Goal: Task Accomplishment & Management: Use online tool/utility

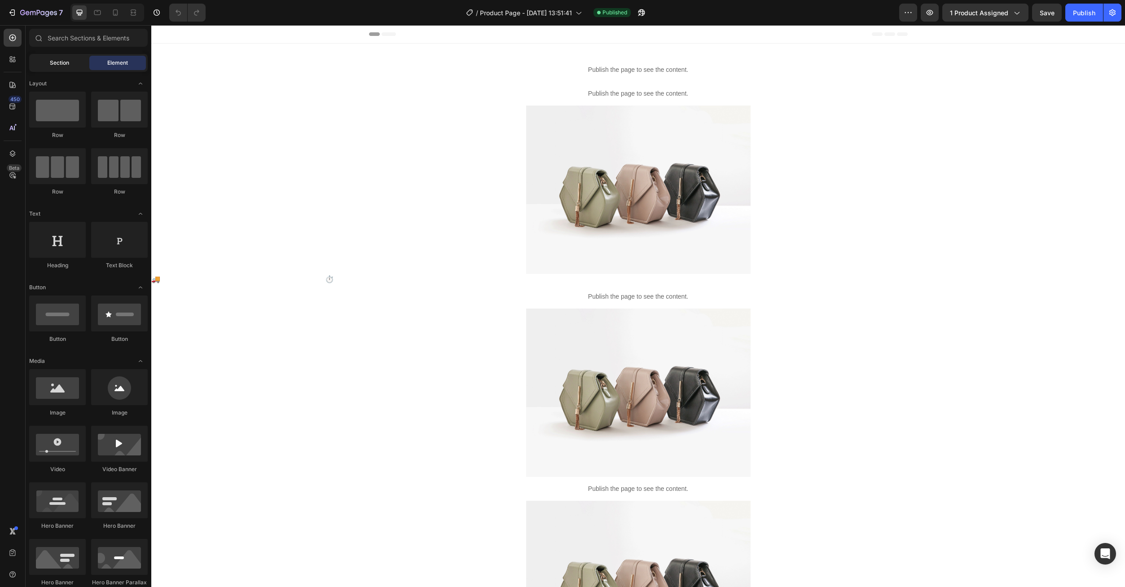
click at [61, 67] on div "Section" at bounding box center [59, 63] width 57 height 14
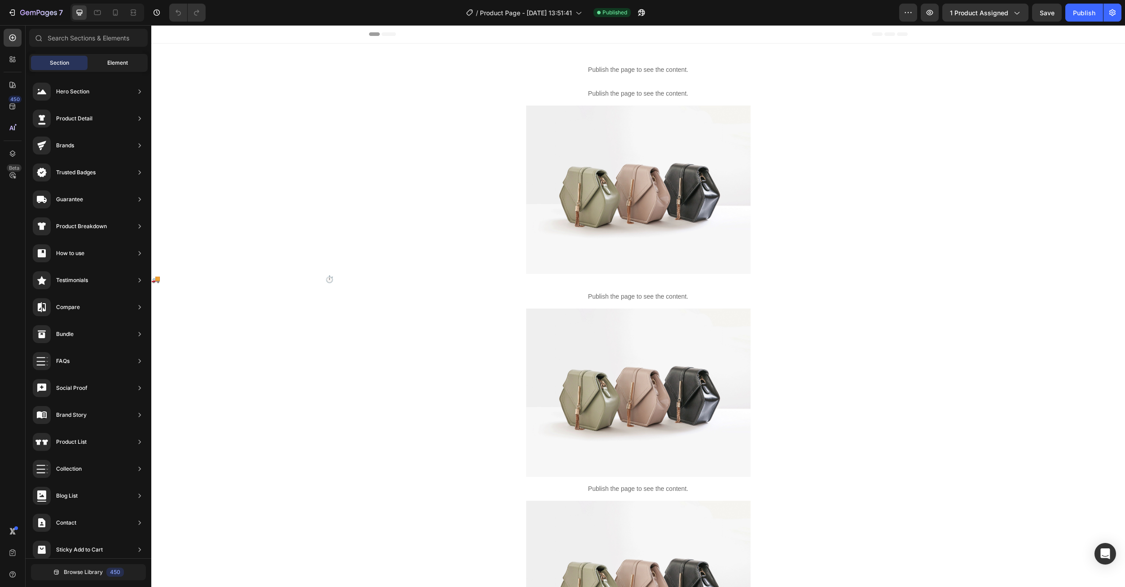
click at [114, 62] on span "Element" at bounding box center [117, 63] width 21 height 8
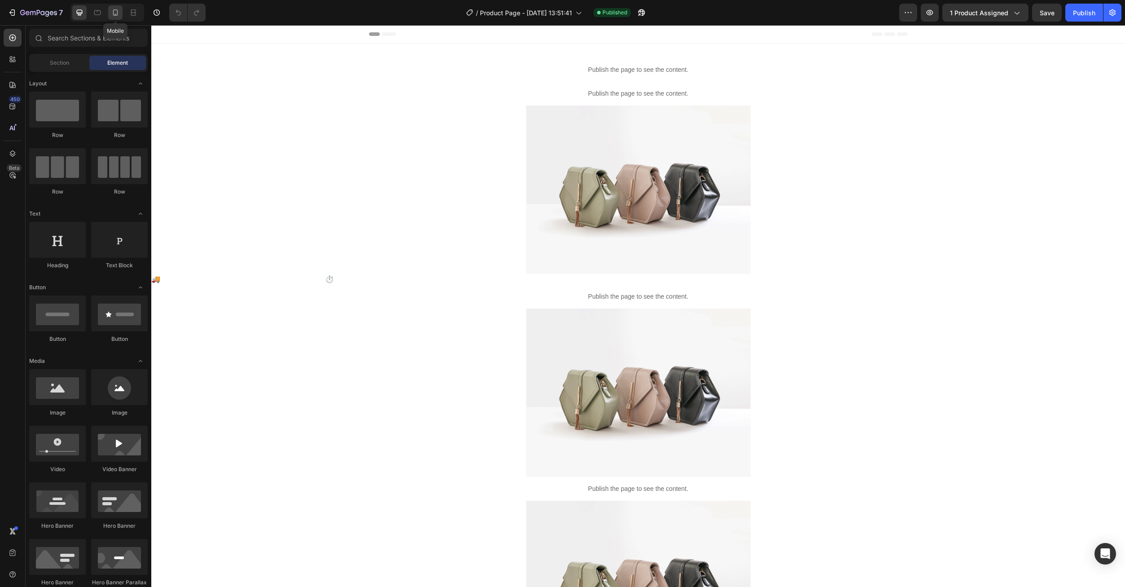
click at [112, 12] on icon at bounding box center [115, 12] width 9 height 9
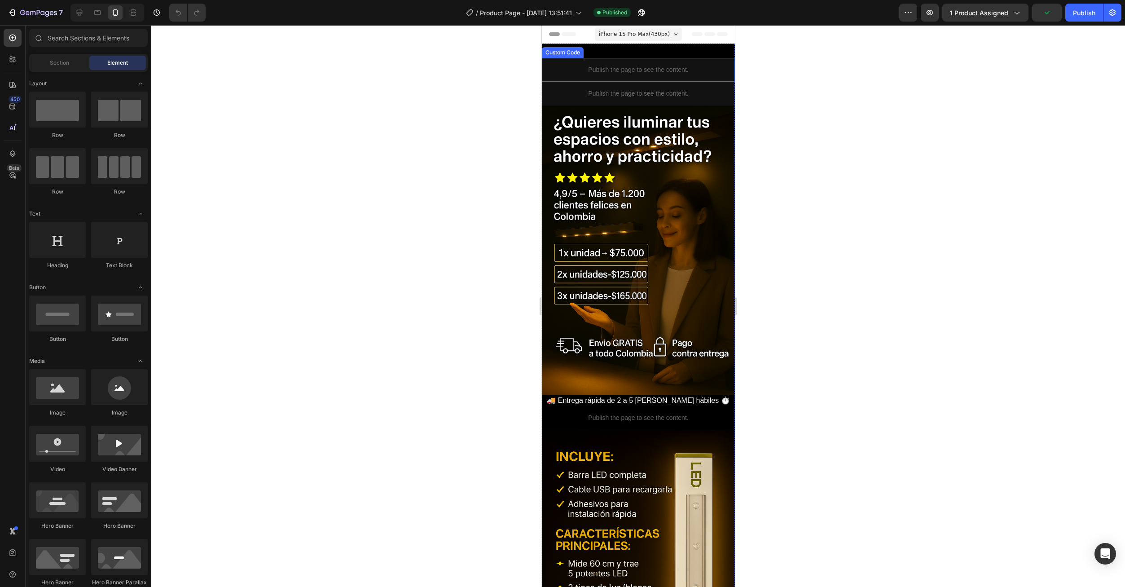
click at [614, 73] on p "Publish the page to see the content." at bounding box center [637, 69] width 193 height 9
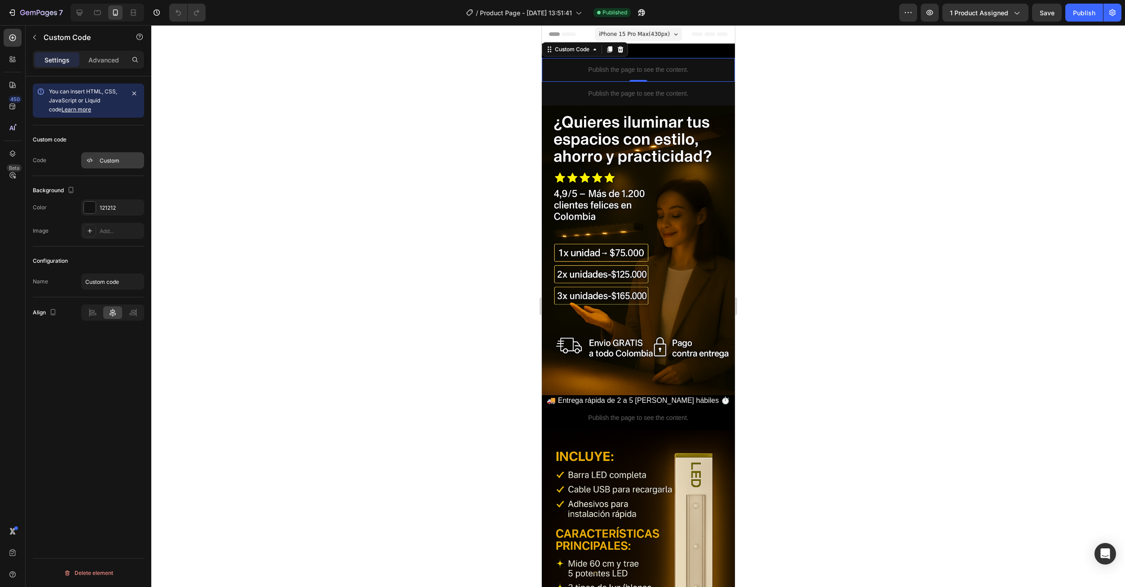
click at [106, 156] on div "Custom" at bounding box center [112, 160] width 63 height 16
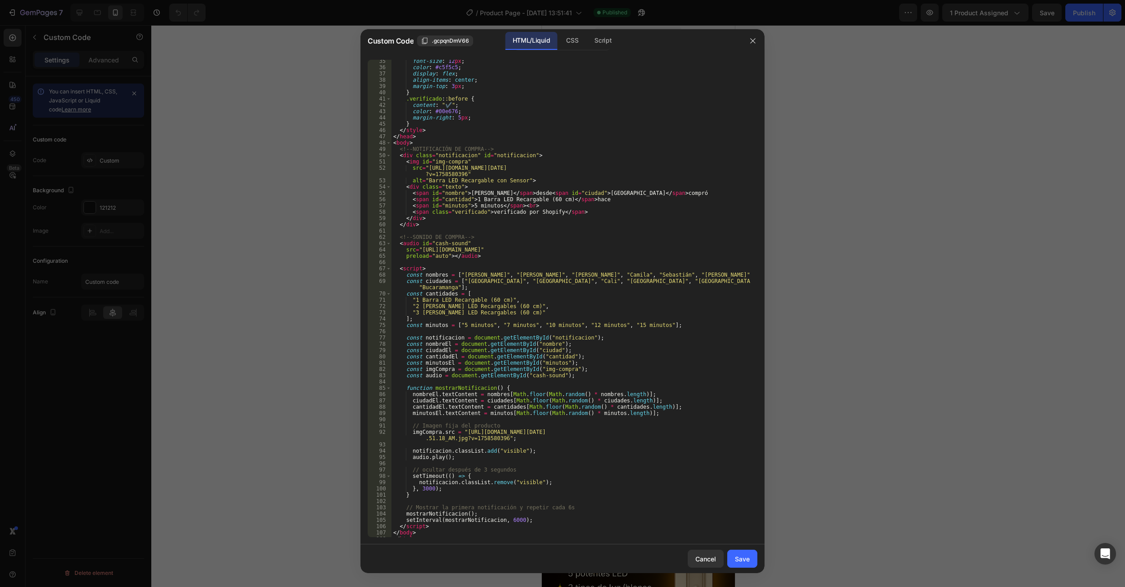
scroll to position [220, 0]
drag, startPoint x: 441, startPoint y: 543, endPoint x: 417, endPoint y: 434, distance: 112.0
click at [407, 326] on div "36 37 38 39 40 41 42 43 44 45 46 47 48 49 50 51 52 53 54 55 56 57 58 59 60 61 6…" at bounding box center [562, 298] width 404 height 491
click at [423, 538] on div "36 37 38 39 40 41 42 43 44 45 46 47 48 49 50 51 52 53 54 55 56 57 58 59 60 61 6…" at bounding box center [562, 298] width 404 height 491
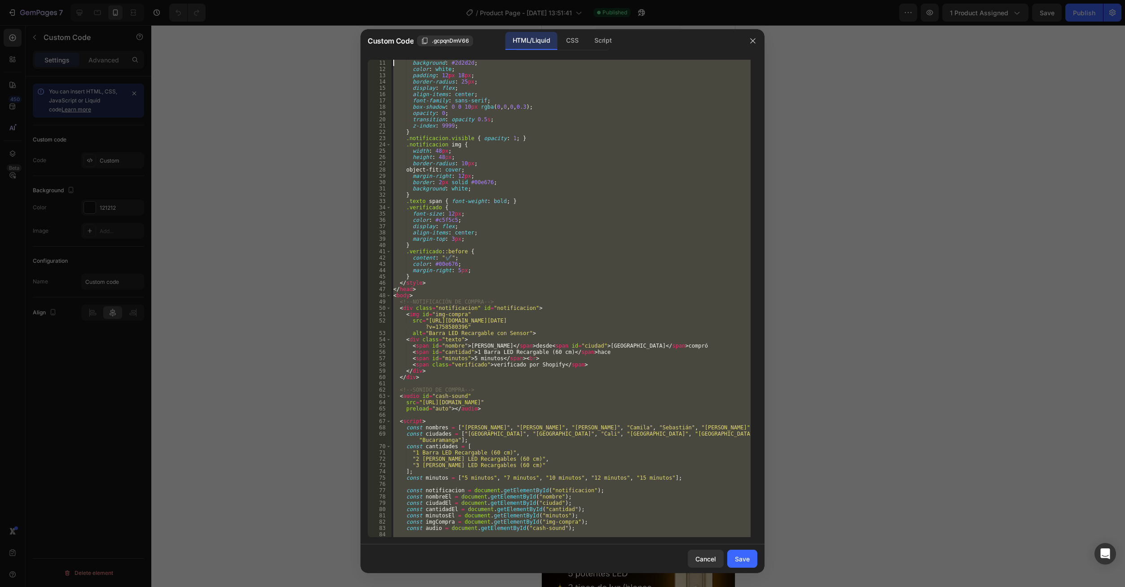
scroll to position [0, 0]
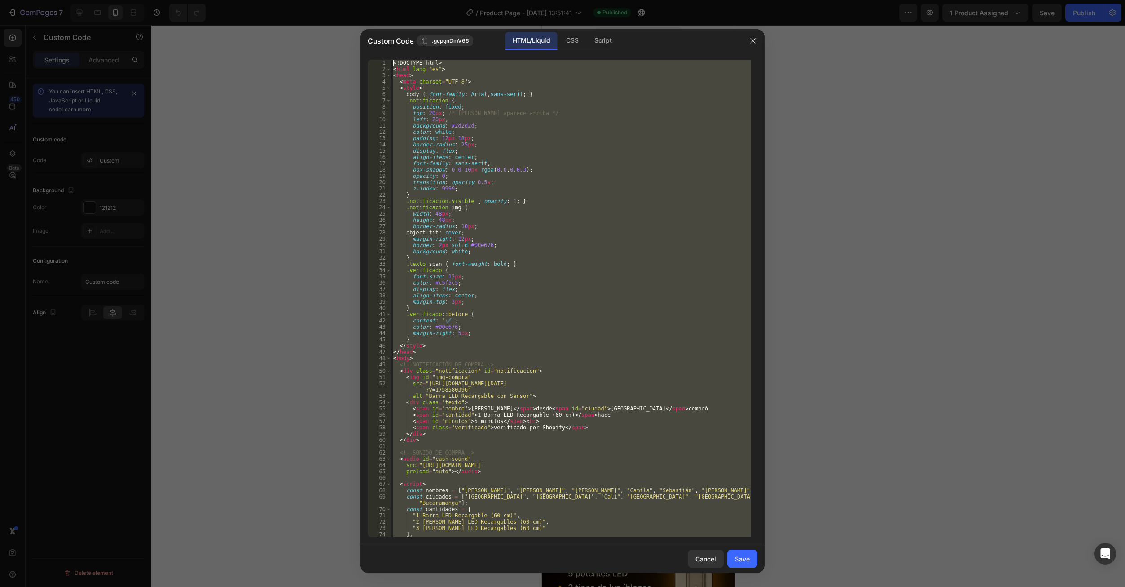
drag, startPoint x: 423, startPoint y: 536, endPoint x: 384, endPoint y: 63, distance: 474.2
click at [384, 63] on div "</html> 1 2 3 4 5 6 7 8 9 10 11 12 13 14 15 16 17 18 19 20 21 22 23 24 25 26 27…" at bounding box center [563, 298] width 390 height 477
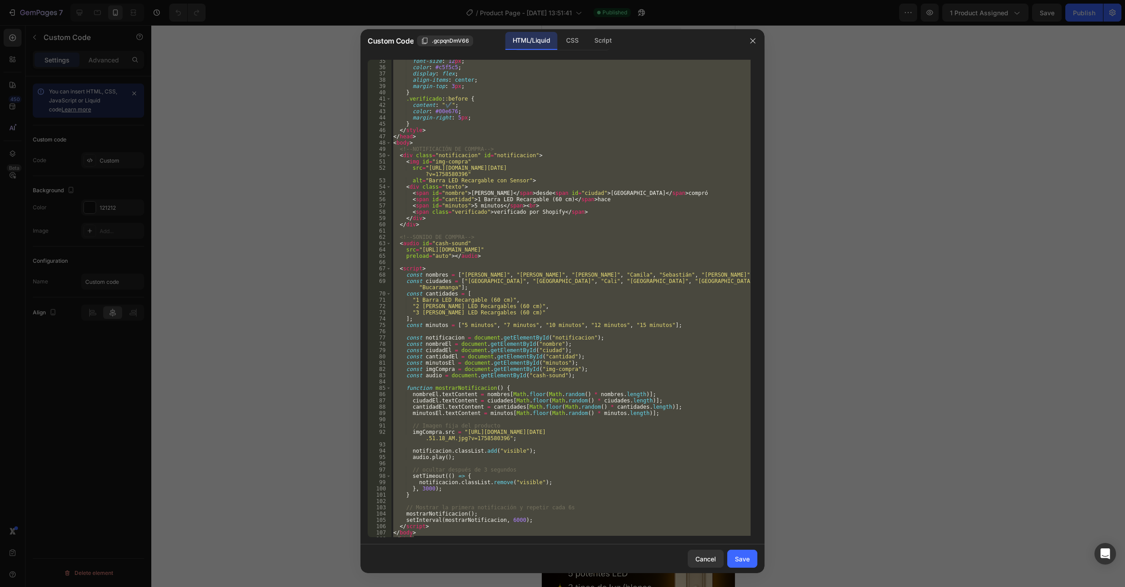
scroll to position [220, 0]
click at [429, 538] on div "<!DOCTYPE html> <html lang="es"> 36 37 38 39 40 41 42 43 44 45 46 47 48 49 50 5…" at bounding box center [562, 298] width 404 height 491
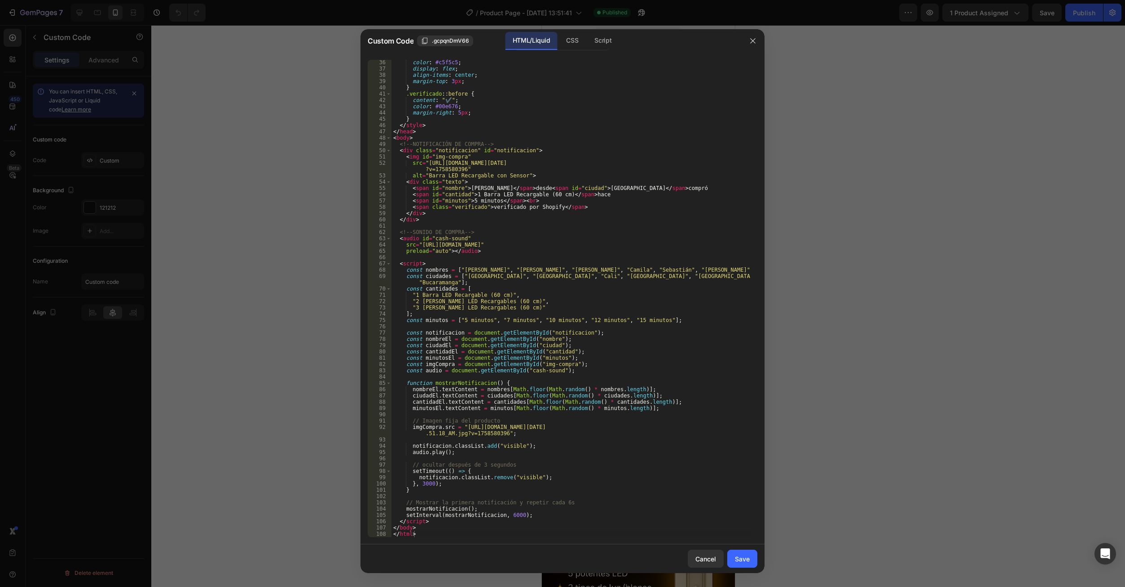
drag, startPoint x: 429, startPoint y: 537, endPoint x: 405, endPoint y: 364, distance: 175.2
click at [405, 364] on div "</html> 36 37 38 39 40 41 42 43 44 45 46 47 48 49 50 51 52 53 54 55 56 57 58 59…" at bounding box center [562, 298] width 404 height 491
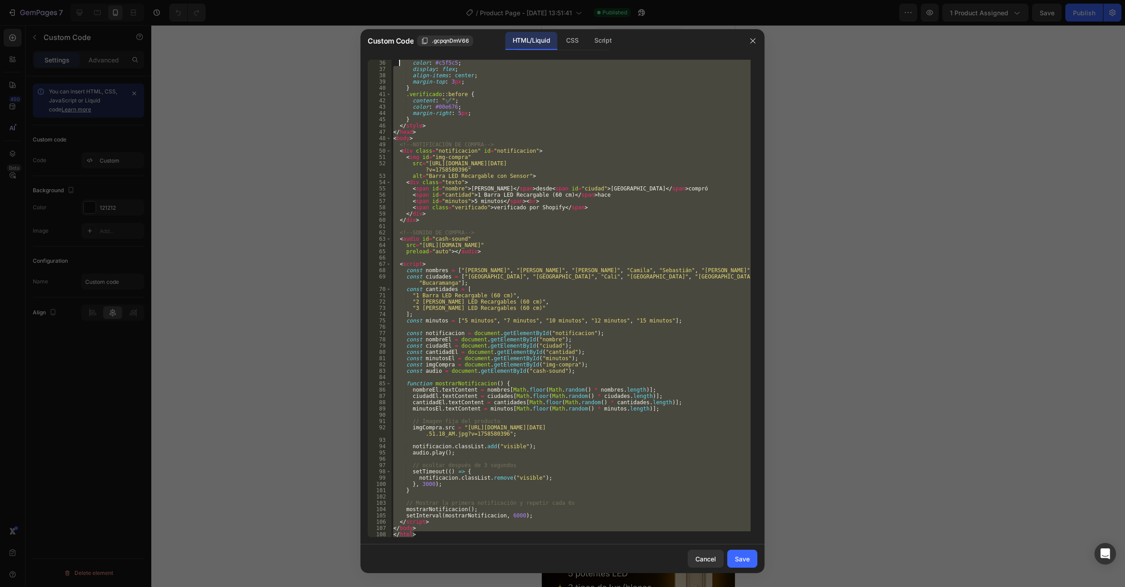
scroll to position [0, 0]
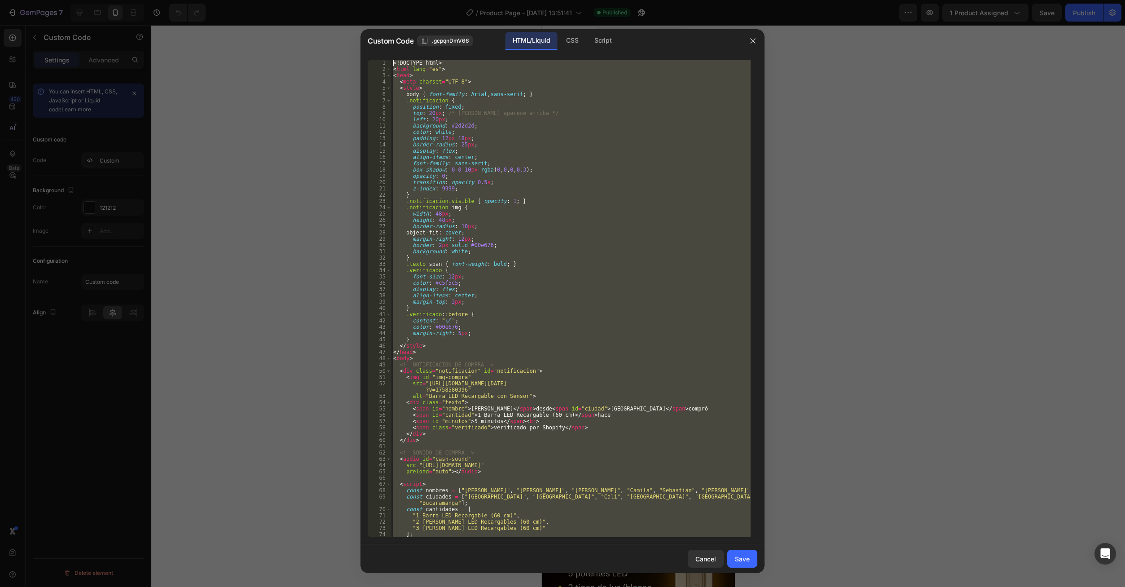
drag, startPoint x: 416, startPoint y: 536, endPoint x: 393, endPoint y: 57, distance: 479.4
click at [393, 57] on div "</html> 1 2 3 4 5 6 7 8 9 10 11 12 13 14 15 16 17 18 19 20 21 22 23 24 25 26 27…" at bounding box center [562, 298] width 404 height 491
type textarea "<!DOCTYPE html> <html lang="es">"
paste textarea
click at [554, 224] on div "<! DOCTYPE html > < html lang = "es" > < head > < meta charset = "UTF-8" > < st…" at bounding box center [570, 298] width 359 height 477
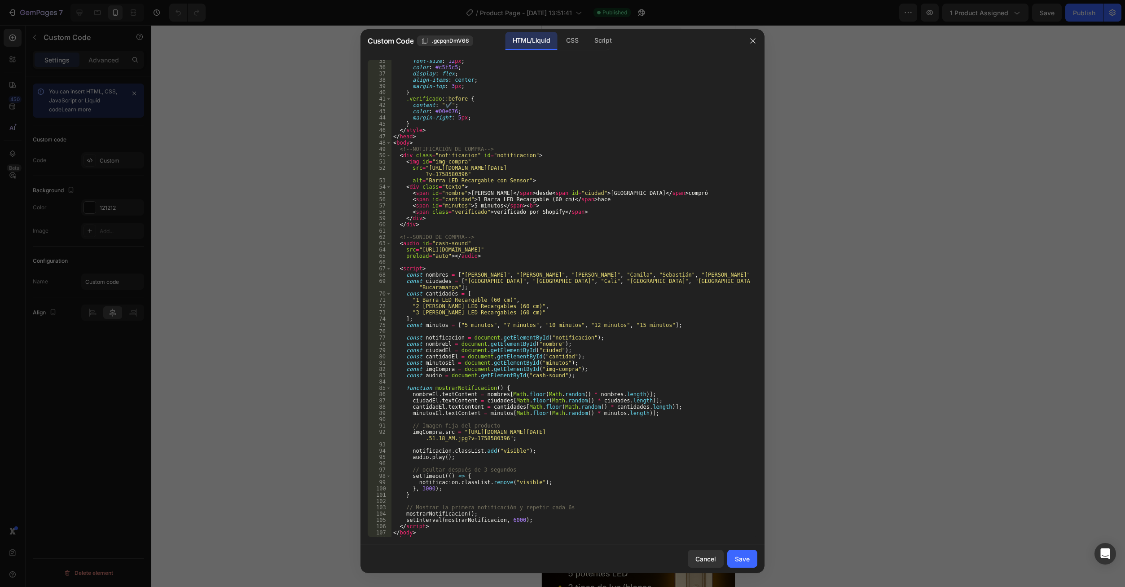
scroll to position [220, 0]
click at [419, 483] on div "color : #c5f5c5 ; display : flex ; align-items : center ; margin-top : 3 px ; }…" at bounding box center [570, 304] width 359 height 490
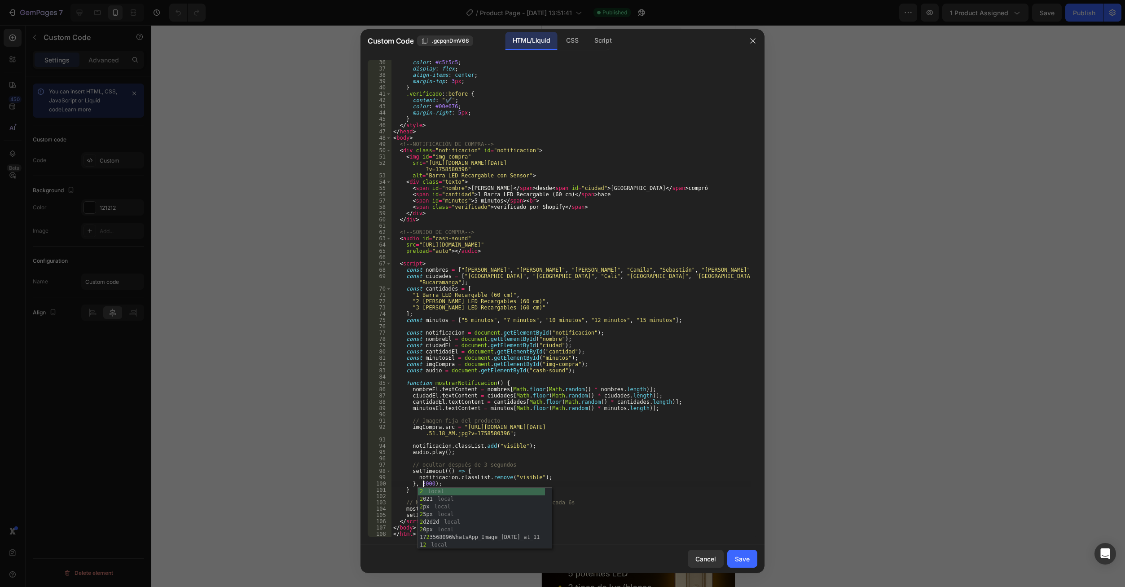
scroll to position [0, 2]
click at [626, 469] on div "color : #c5f5c5 ; display : flex ; align-items : center ; margin-top : 3 px ; }…" at bounding box center [570, 304] width 359 height 490
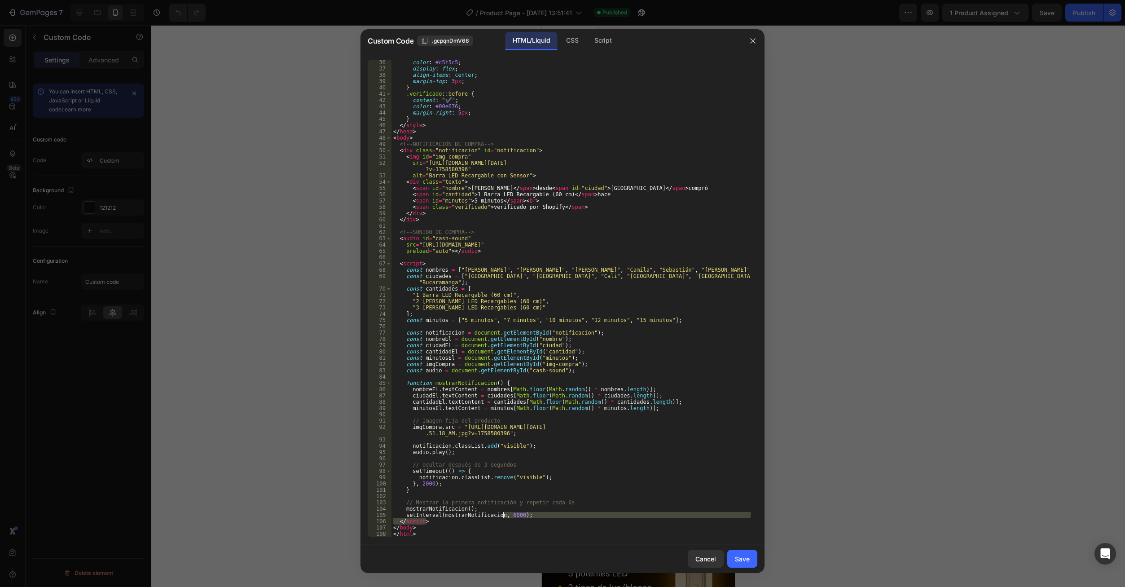
click at [503, 517] on div "color : #c5f5c5 ; display : flex ; align-items : center ; margin-top : 3 px ; }…" at bounding box center [570, 304] width 359 height 490
click at [507, 515] on div "color : #c5f5c5 ; display : flex ; align-items : center ; margin-top : 3 px ; }…" at bounding box center [570, 298] width 359 height 477
click at [618, 464] on div "color : #c5f5c5 ; display : flex ; align-items : center ; margin-top : 3 px ; }…" at bounding box center [570, 304] width 359 height 490
click at [555, 505] on div "color : #c5f5c5 ; display : flex ; align-items : center ; margin-top : 3 px ; }…" at bounding box center [570, 304] width 359 height 490
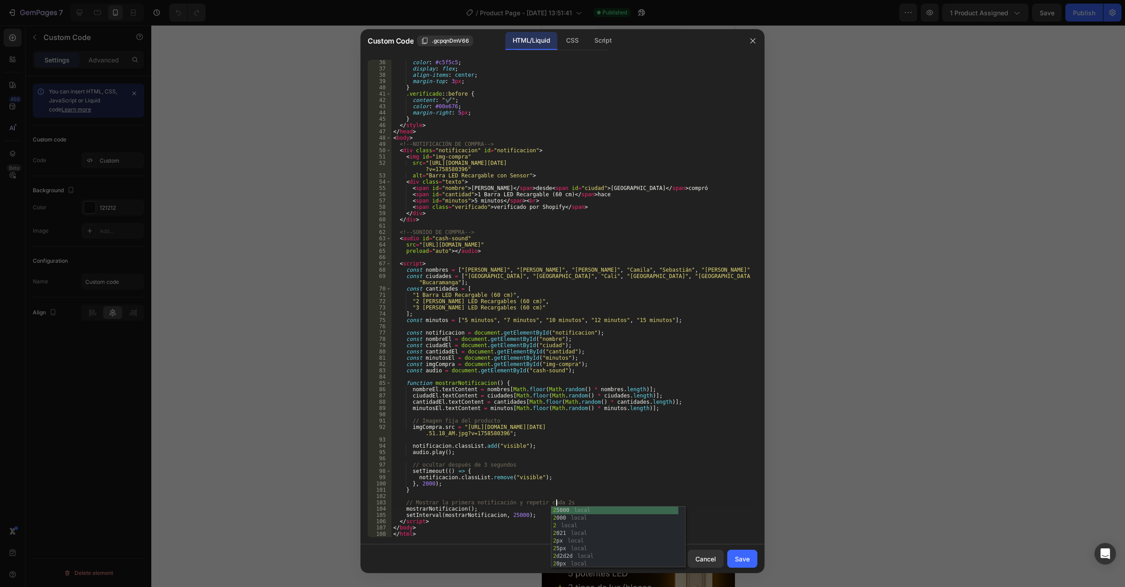
scroll to position [0, 13]
click at [586, 464] on div "color : #c5f5c5 ; display : flex ; align-items : center ; margin-top : 3 px ; }…" at bounding box center [570, 304] width 359 height 490
click at [476, 467] on div "color : #c5f5c5 ; display : flex ; align-items : center ; margin-top : 3 px ; }…" at bounding box center [570, 304] width 359 height 490
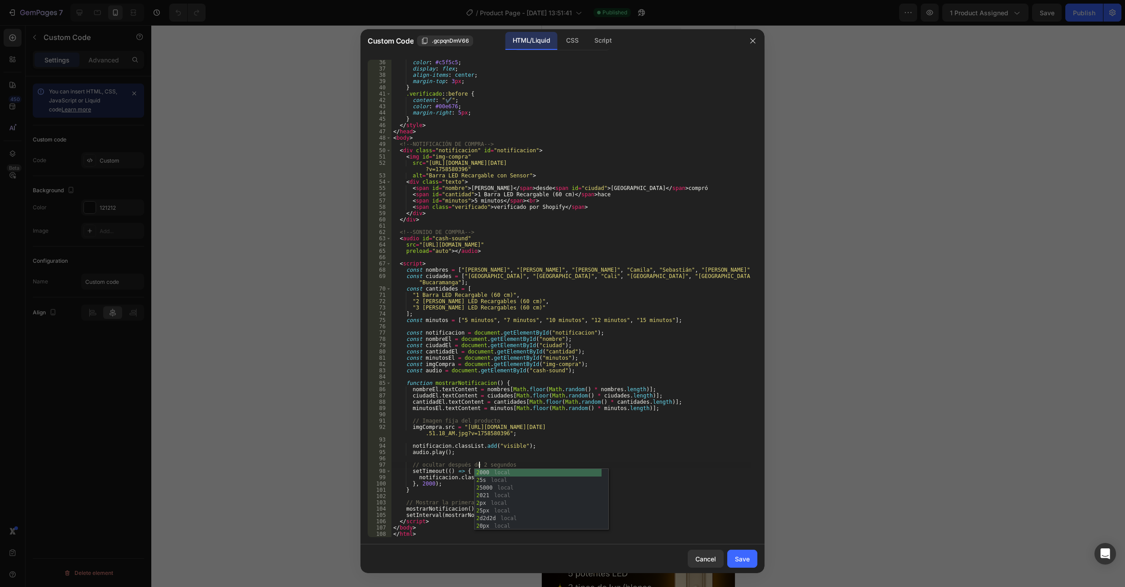
click at [576, 450] on div "color : #c5f5c5 ; display : flex ; align-items : center ; margin-top : 3 px ; }…" at bounding box center [570, 304] width 359 height 490
type textarea "audio.play();"
click at [738, 559] on div "Save" at bounding box center [742, 558] width 15 height 9
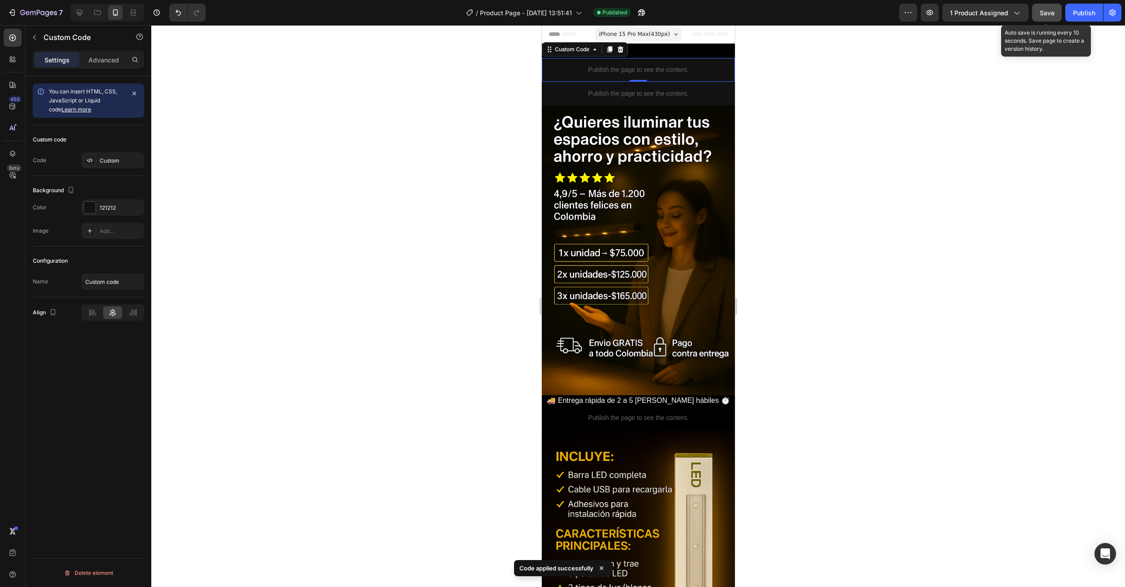
click at [1052, 15] on span "Save" at bounding box center [1046, 13] width 15 height 8
click at [1083, 16] on div "Publish" at bounding box center [1084, 12] width 22 height 9
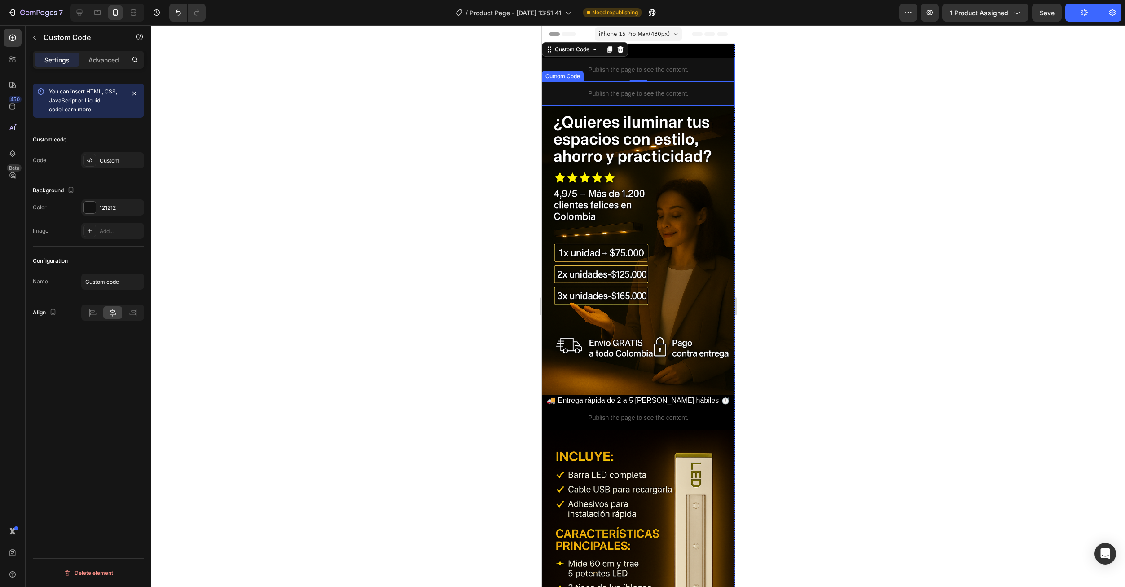
click at [649, 98] on div "Publish the page to see the content." at bounding box center [637, 94] width 193 height 24
click at [97, 160] on div "Custom" at bounding box center [112, 160] width 63 height 16
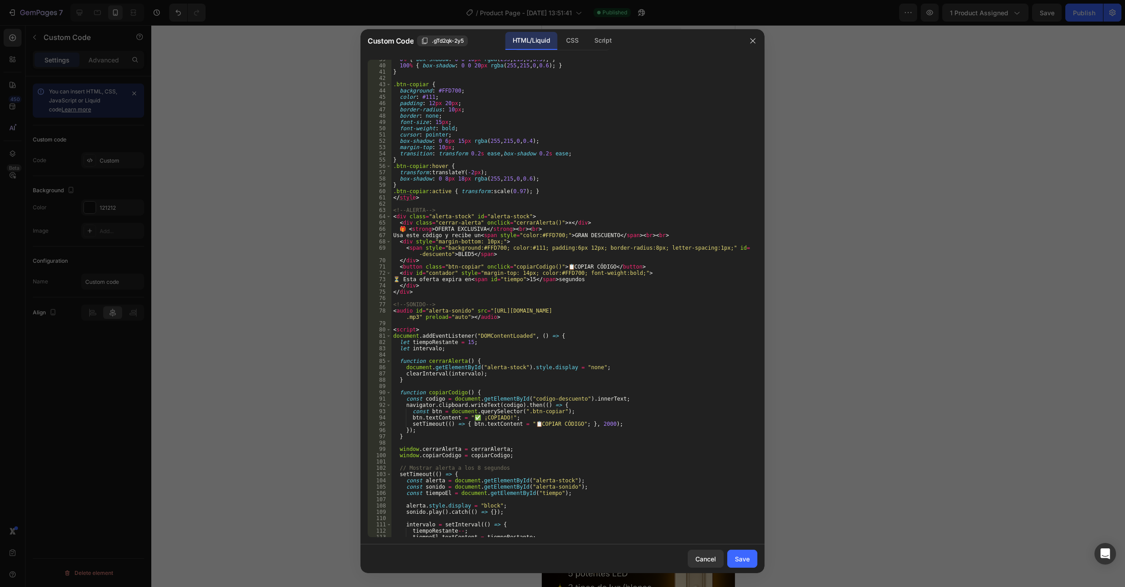
scroll to position [269, 0]
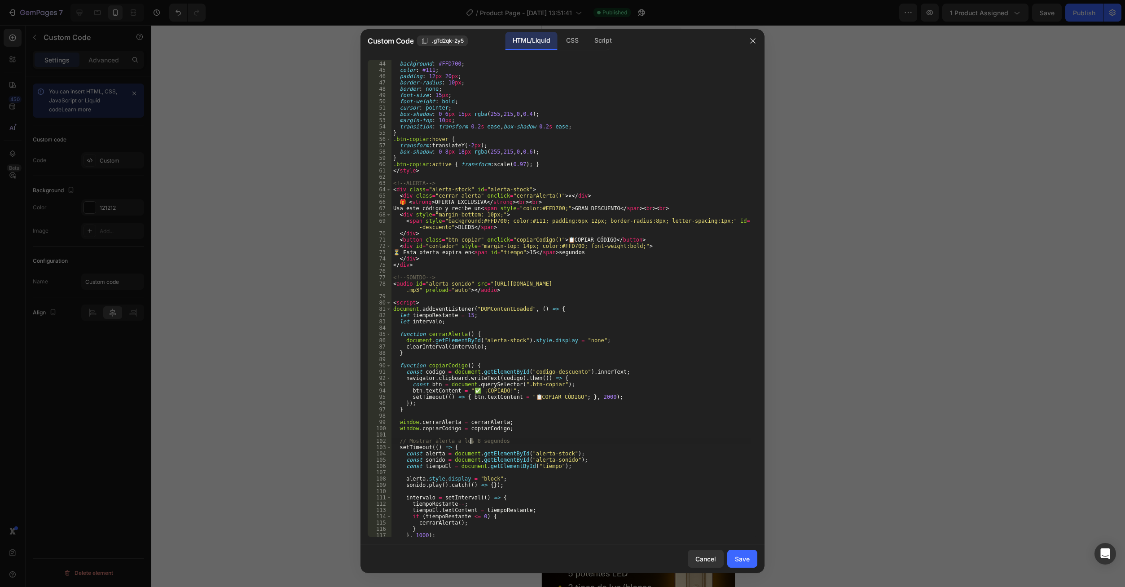
click at [469, 443] on div ".btn-copiar { background : #FFD700 ; color : #111 ; padding : 12 px 20 px ; bor…" at bounding box center [570, 299] width 359 height 490
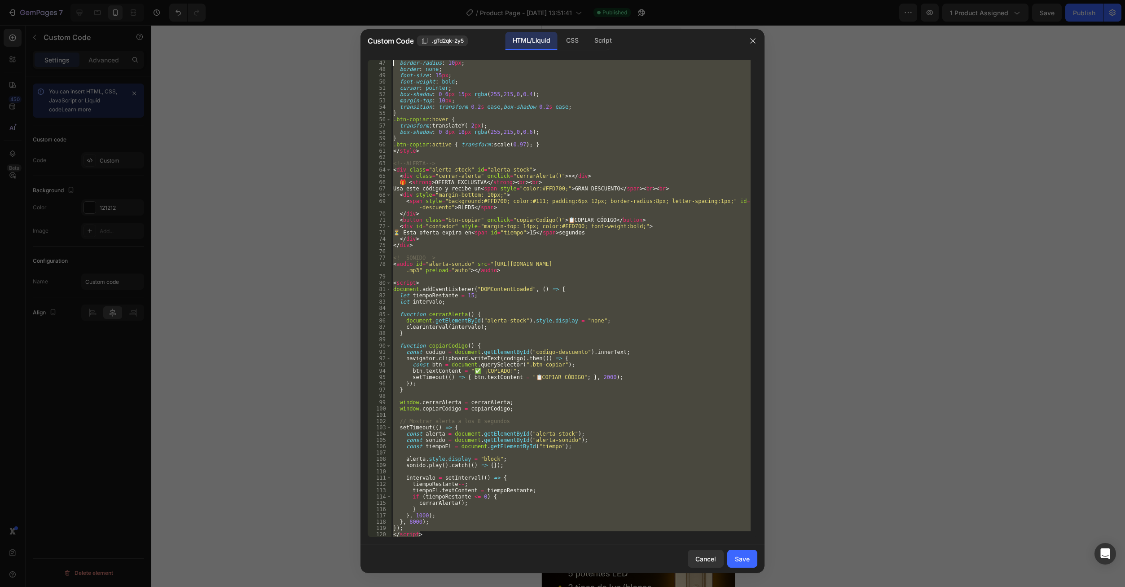
scroll to position [0, 0]
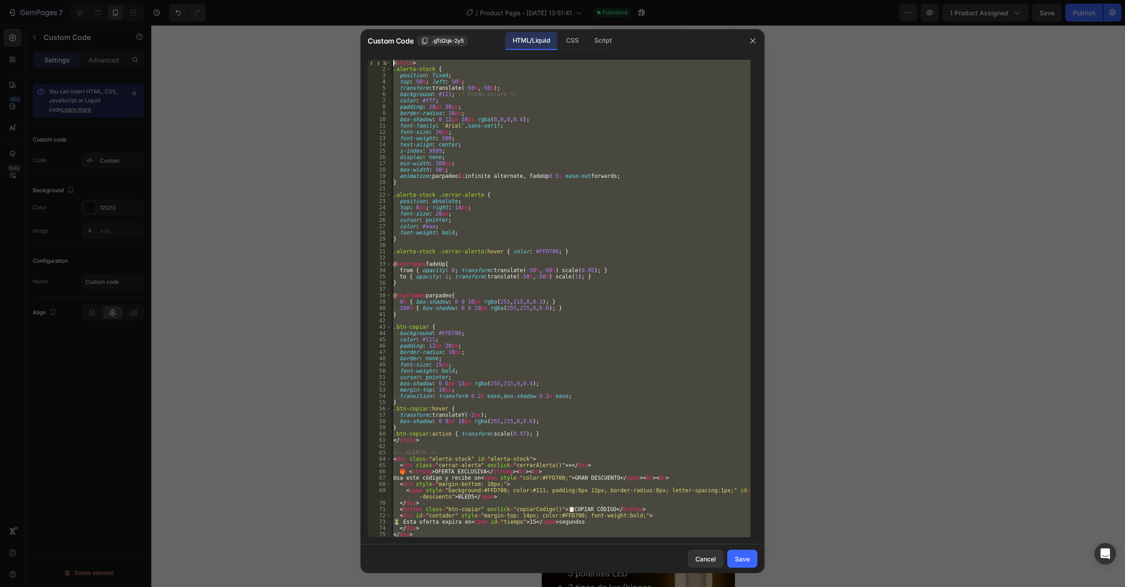
drag, startPoint x: 421, startPoint y: 525, endPoint x: 374, endPoint y: 57, distance: 470.0
click at [374, 57] on div "// Mostrar alerta a los 8 segundos 1 2 3 4 5 6 7 8 9 10 11 12 13 14 15 16 17 18…" at bounding box center [562, 298] width 404 height 491
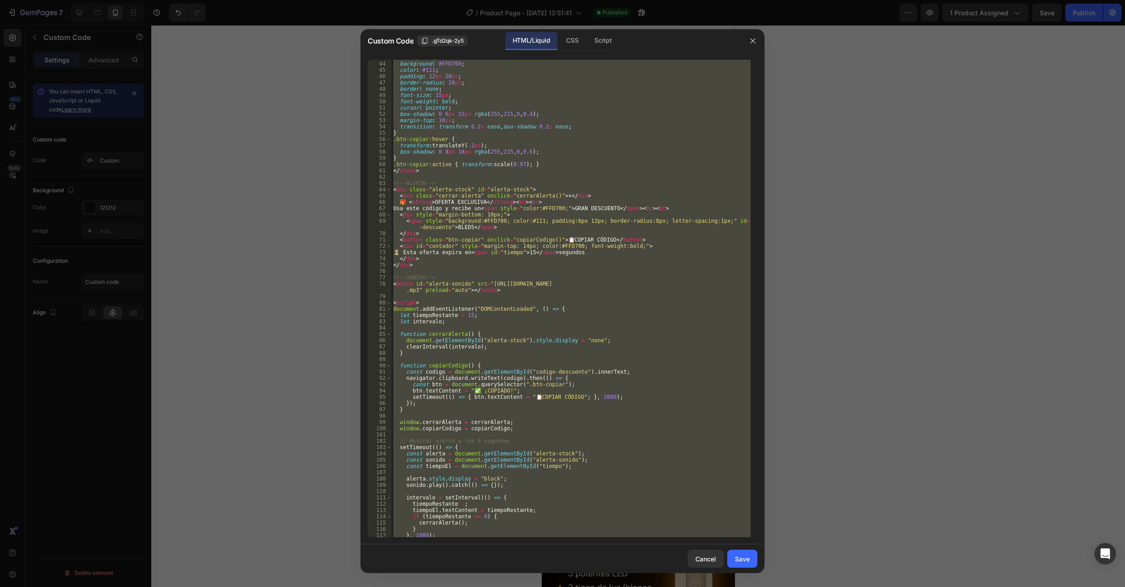
scroll to position [289, 0]
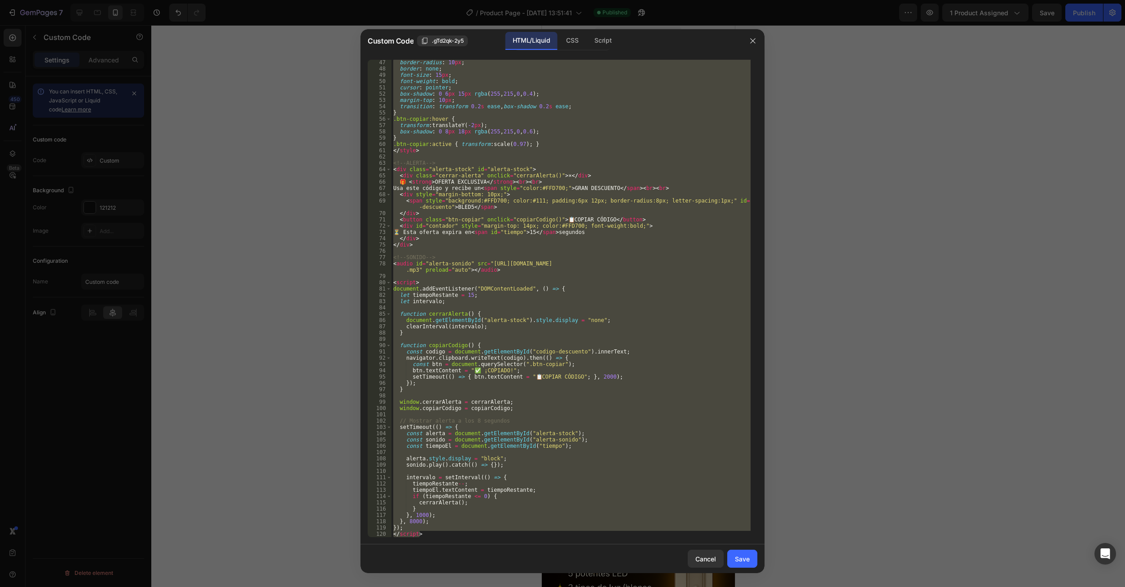
click at [432, 539] on div "<style> .alerta-stock { 47 48 49 50 51 52 53 54 55 56 57 58 59 60 61 62 63 64 6…" at bounding box center [562, 298] width 404 height 491
click at [431, 536] on div "border-radius : 10 px ; border : none ; font-size : 15 px ; font-weight : bold …" at bounding box center [570, 298] width 359 height 477
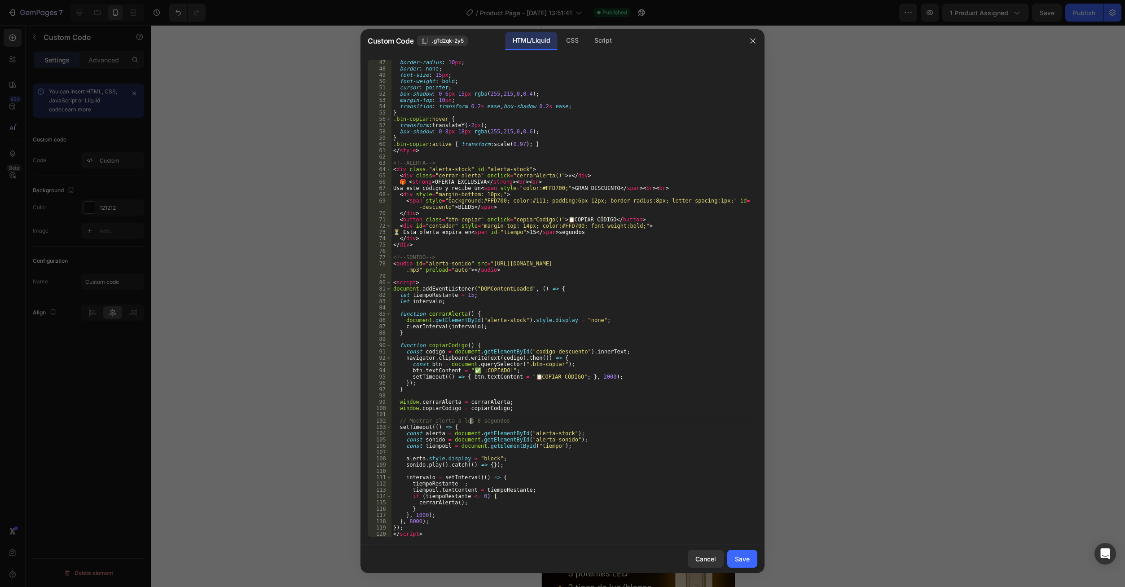
click at [469, 422] on div "border-radius : 10 px ; border : none ; font-size : 15 px ; font-weight : bold …" at bounding box center [570, 304] width 359 height 490
click at [460, 556] on div "Cancel Save" at bounding box center [562, 558] width 404 height 29
drag, startPoint x: 411, startPoint y: 522, endPoint x: 407, endPoint y: 523, distance: 4.7
click at [407, 523] on div "border-radius : 10 px ; border : none ; font-size : 15 px ; font-weight : bold …" at bounding box center [570, 304] width 359 height 490
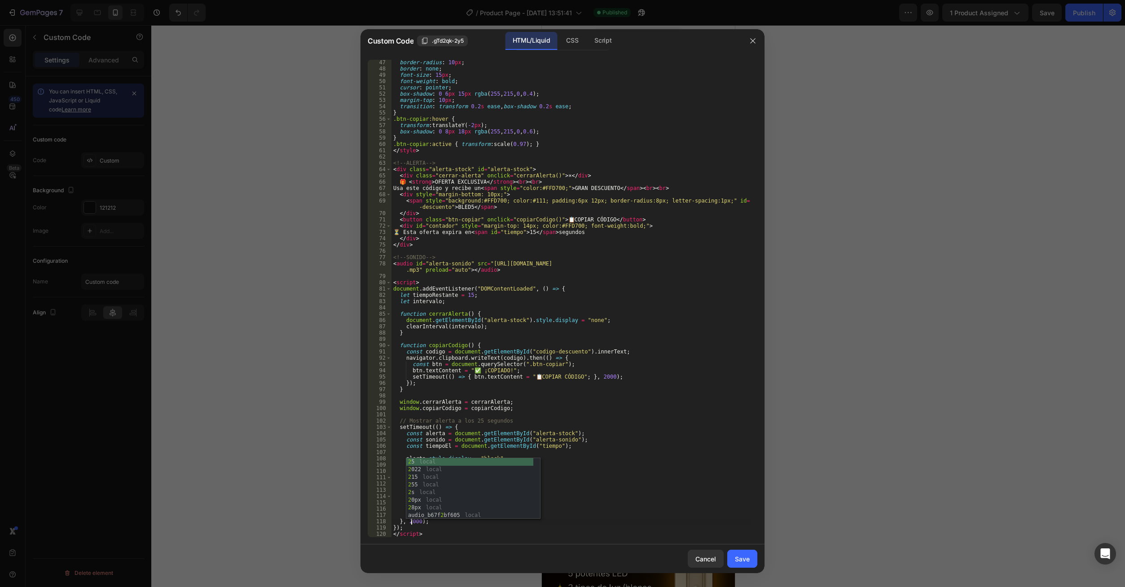
scroll to position [0, 2]
type textarea "}, 25000);"
click at [476, 562] on div "Cancel Save" at bounding box center [562, 558] width 404 height 29
click at [736, 562] on div "Save" at bounding box center [742, 558] width 15 height 9
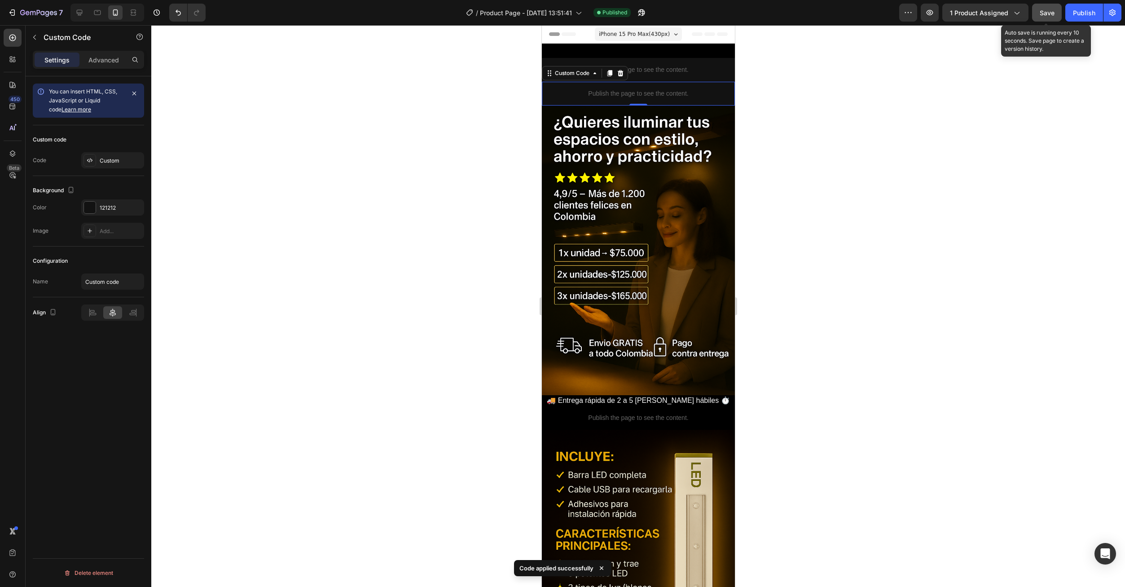
click at [1043, 18] on button "Save" at bounding box center [1047, 13] width 30 height 18
drag, startPoint x: 1084, startPoint y: 15, endPoint x: 1069, endPoint y: 31, distance: 22.3
click at [1084, 16] on div "Publish" at bounding box center [1084, 12] width 22 height 9
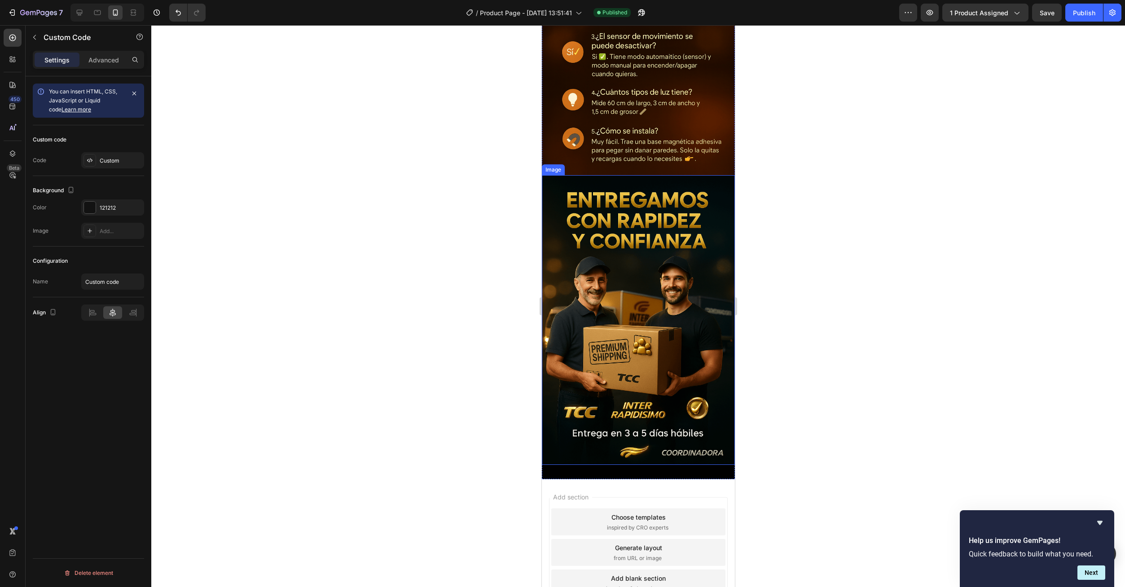
scroll to position [1437, 0]
click at [621, 240] on img at bounding box center [637, 319] width 193 height 289
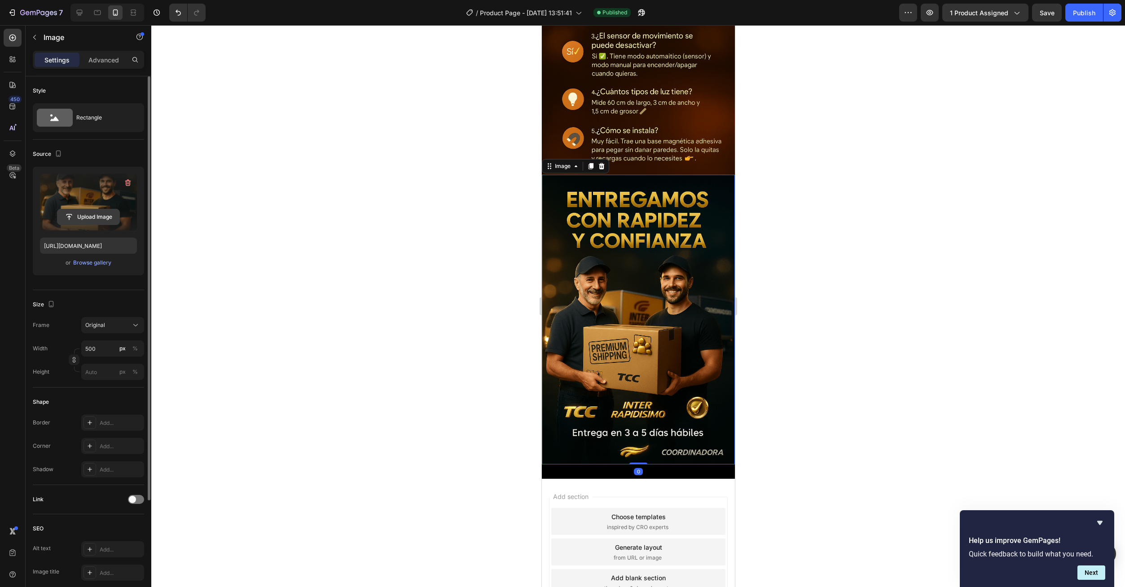
click at [79, 215] on input "file" at bounding box center [88, 216] width 62 height 15
type input "https://cdn.shopify.com/s/files/1/0673/6973/0136/files/gempages_585608160446776…"
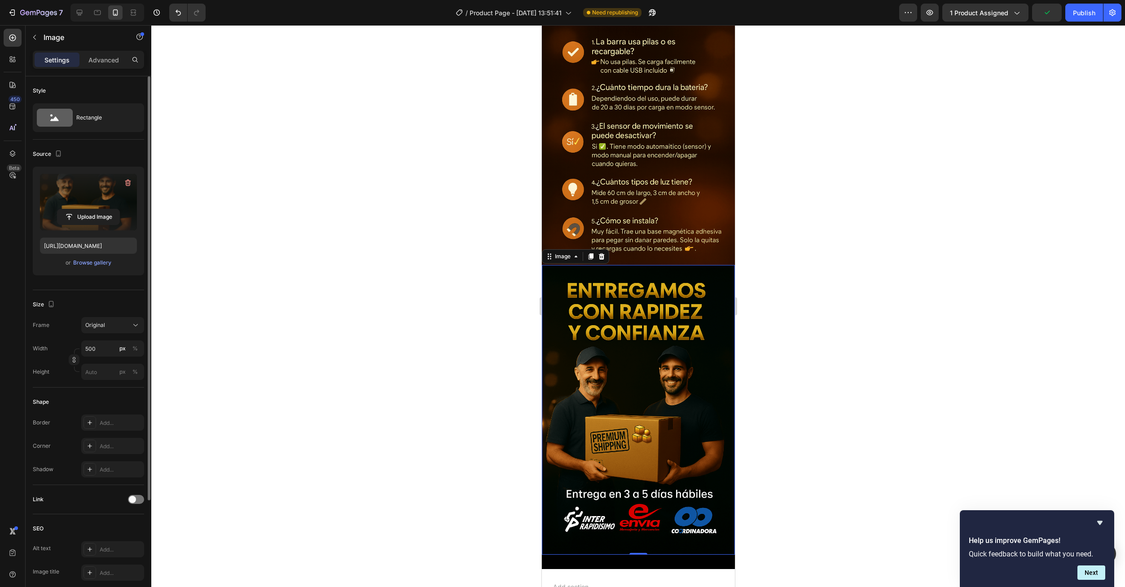
scroll to position [1347, 0]
click at [1048, 14] on span "Save" at bounding box center [1046, 13] width 15 height 8
click at [1091, 19] on button "Publish" at bounding box center [1084, 13] width 38 height 18
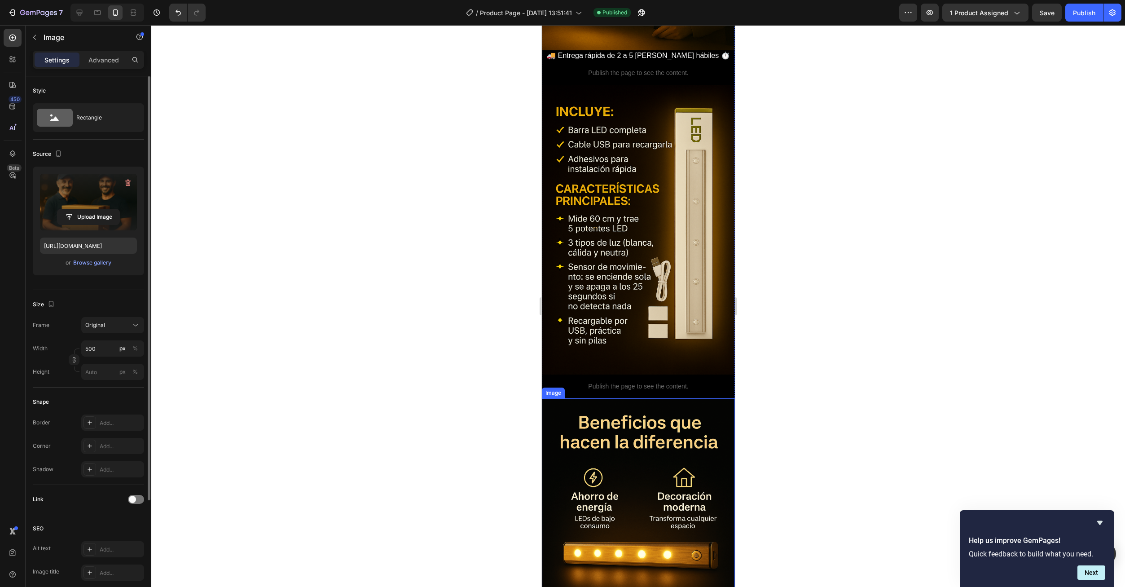
scroll to position [404, 0]
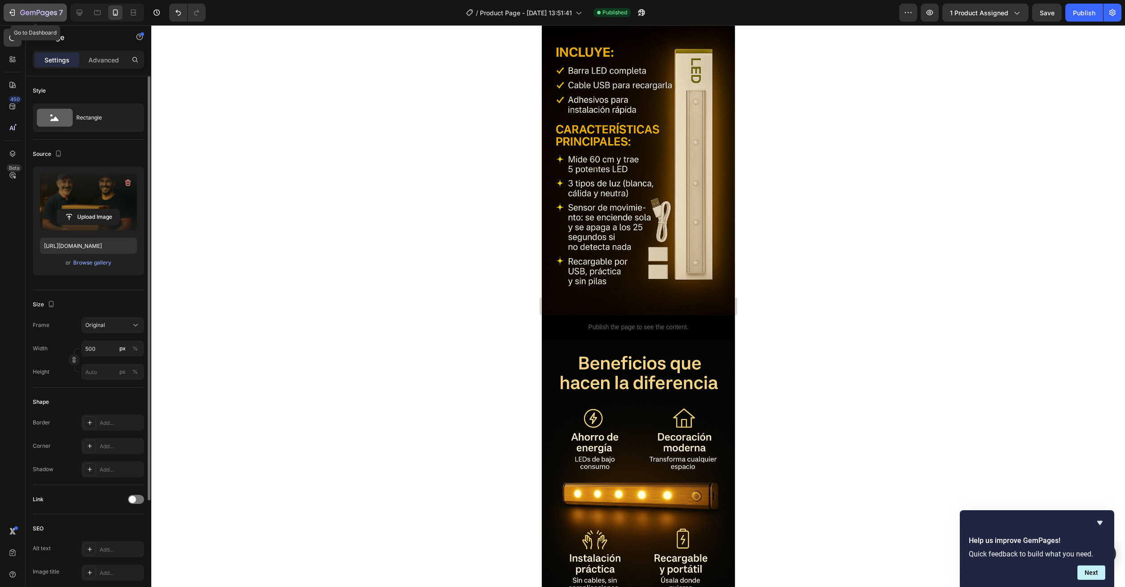
click at [7, 11] on button "7" at bounding box center [35, 13] width 63 height 18
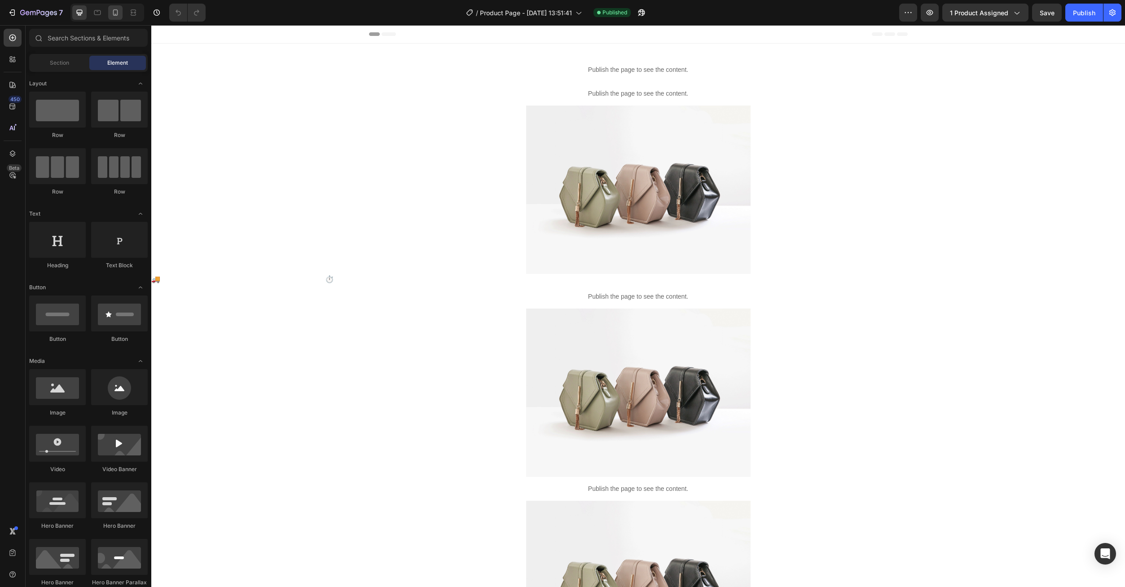
drag, startPoint x: 0, startPoint y: 0, endPoint x: 112, endPoint y: 16, distance: 113.4
click at [112, 18] on div at bounding box center [115, 12] width 14 height 14
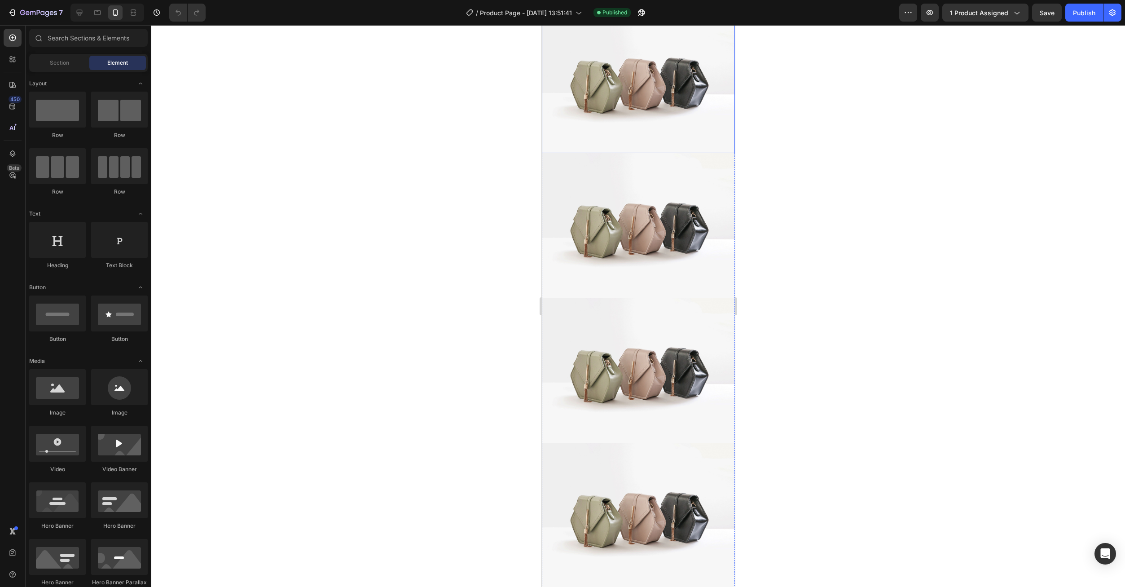
scroll to position [449, 0]
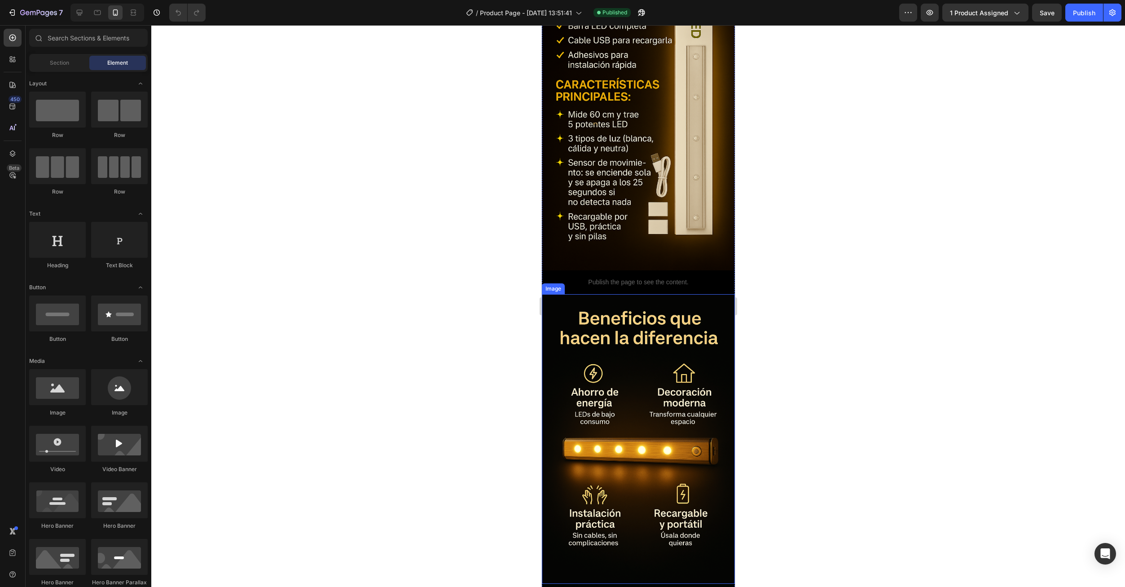
click at [649, 325] on img at bounding box center [637, 438] width 193 height 289
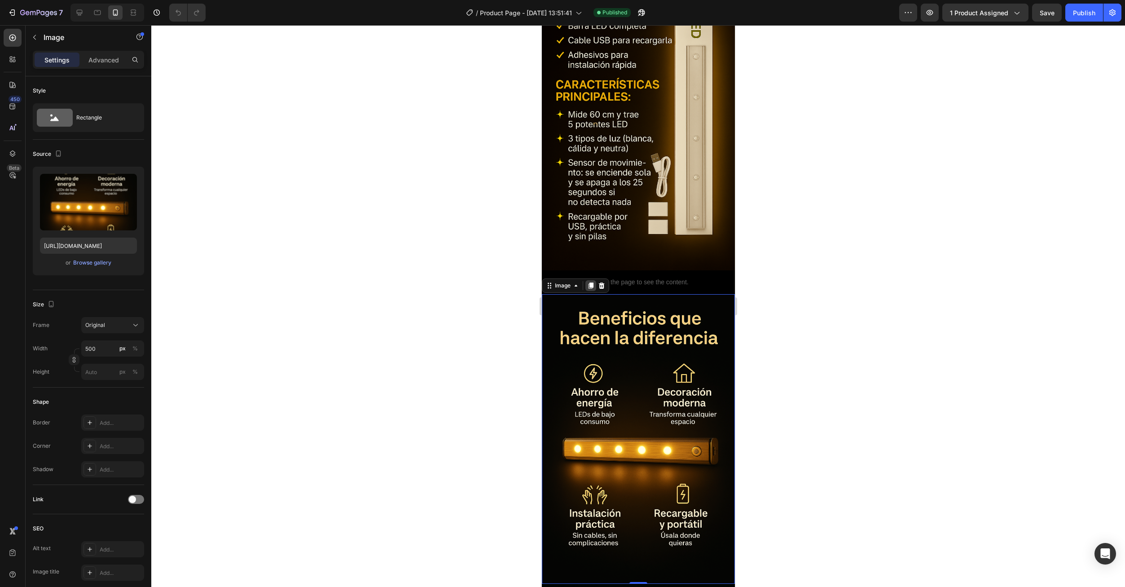
click at [587, 282] on icon at bounding box center [590, 285] width 7 height 7
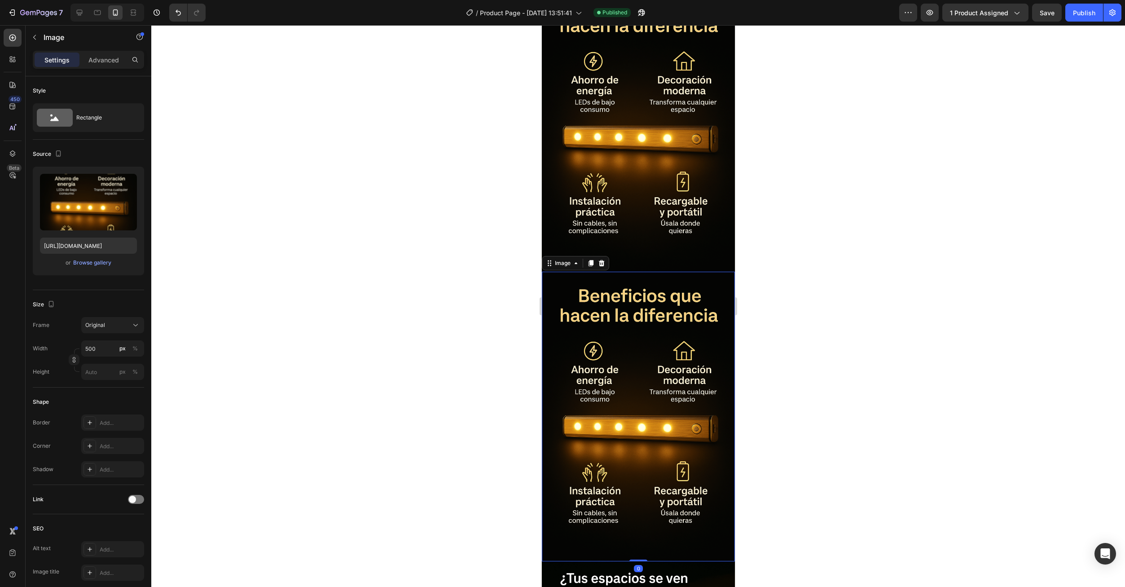
scroll to position [676, 0]
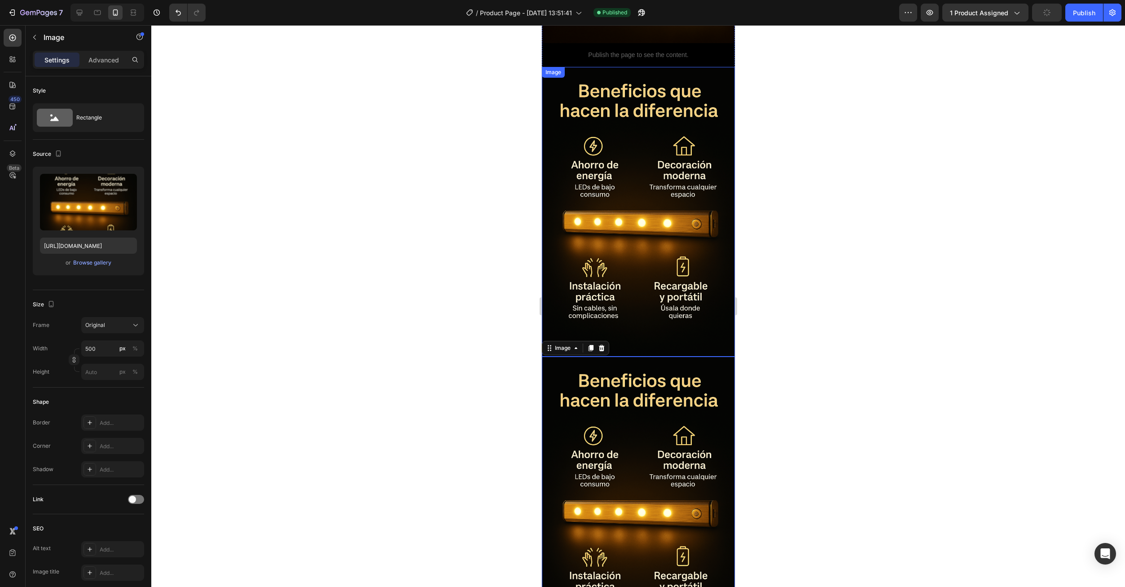
click at [641, 200] on img at bounding box center [637, 211] width 193 height 289
click at [572, 72] on icon at bounding box center [575, 75] width 7 height 7
click at [600, 73] on icon at bounding box center [601, 76] width 6 height 6
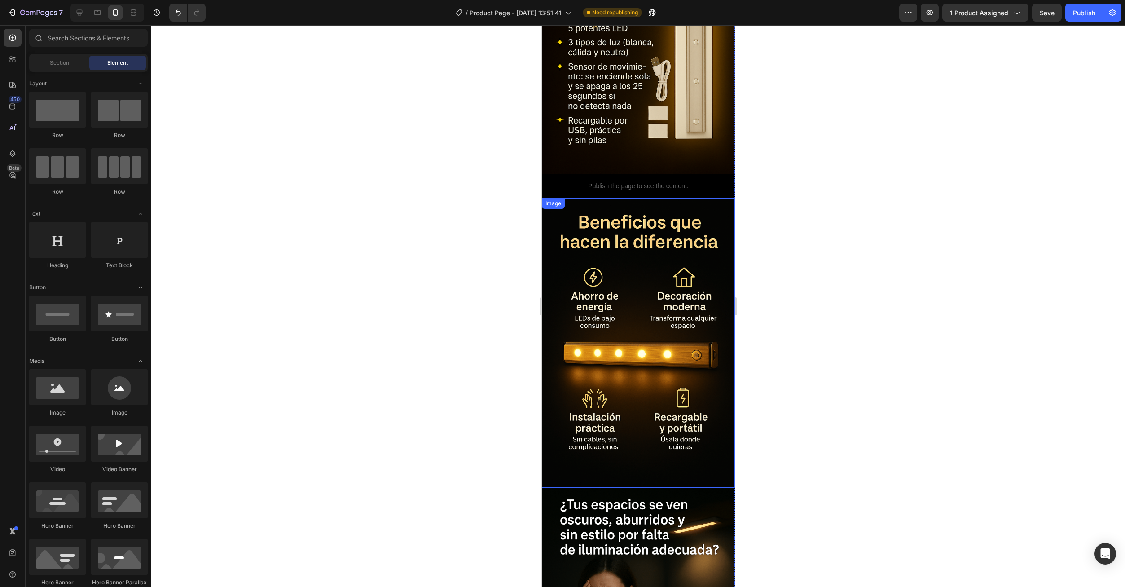
scroll to position [541, 0]
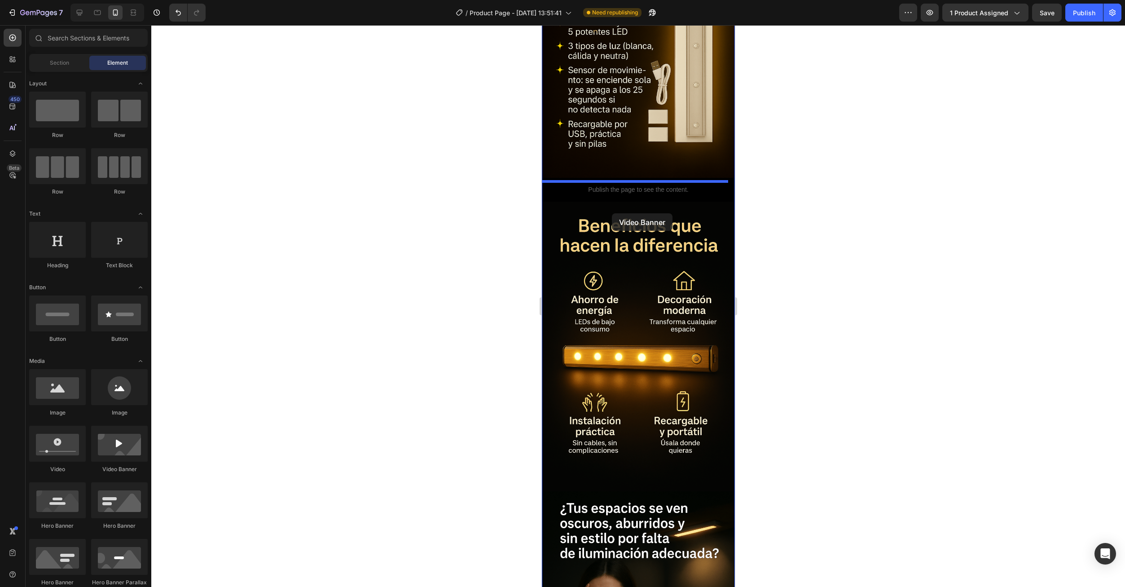
drag, startPoint x: 652, startPoint y: 478, endPoint x: 611, endPoint y: 214, distance: 266.5
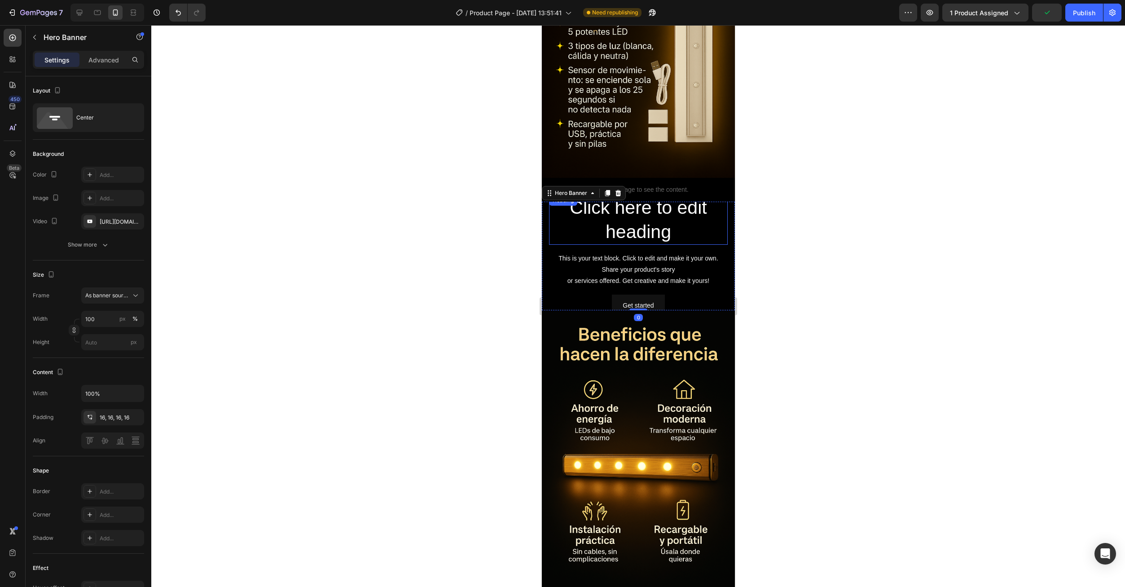
click at [623, 195] on h2 "Click here to edit heading" at bounding box center [637, 220] width 179 height 50
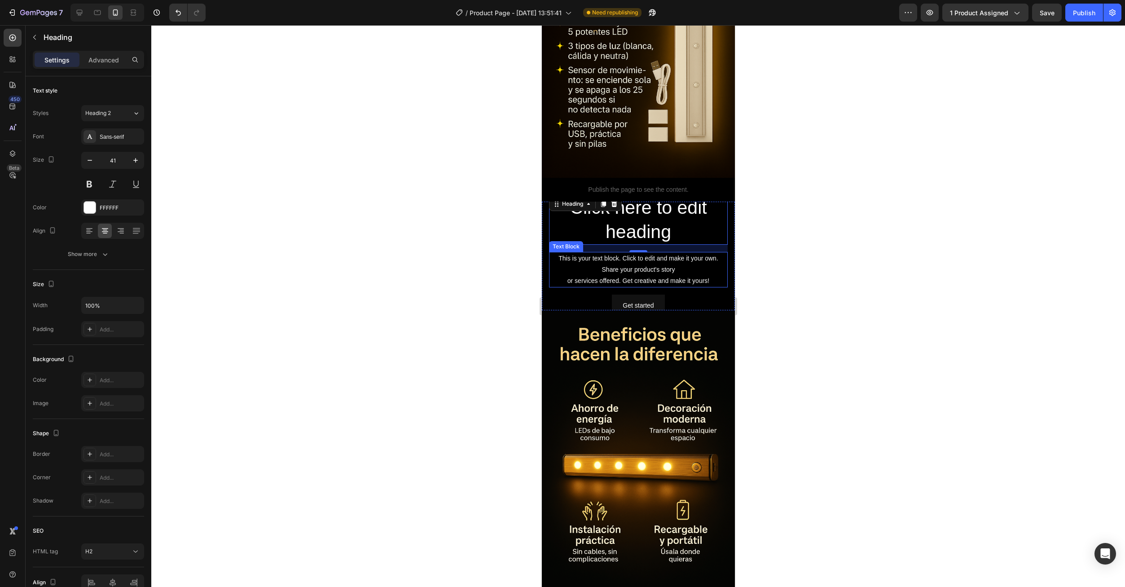
click at [627, 254] on div "This is your text block. Click to edit and make it your own. Share your product…" at bounding box center [637, 270] width 179 height 36
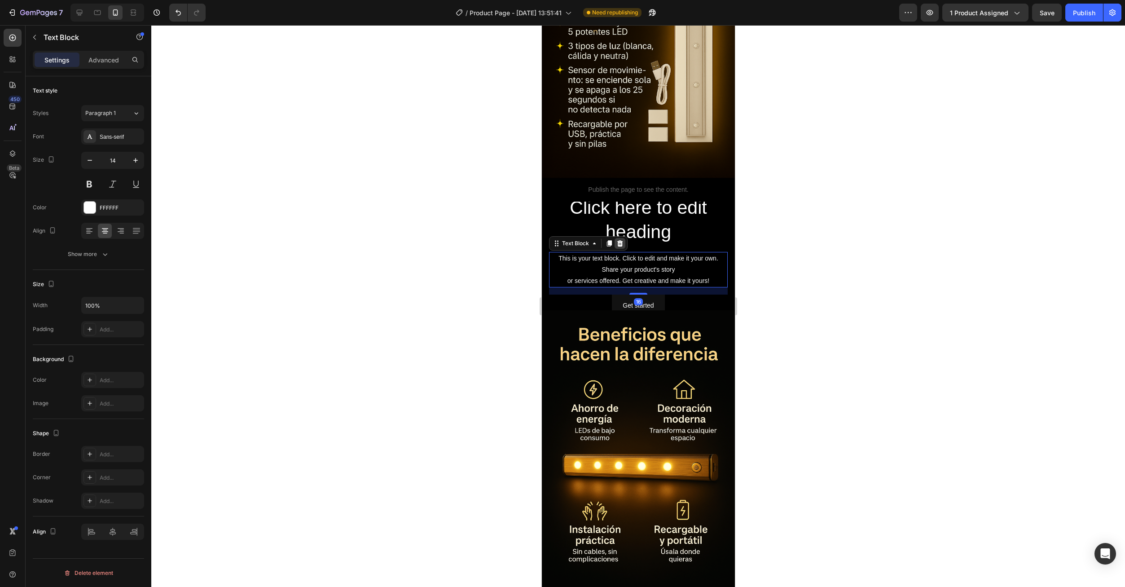
click at [618, 240] on icon at bounding box center [619, 243] width 7 height 7
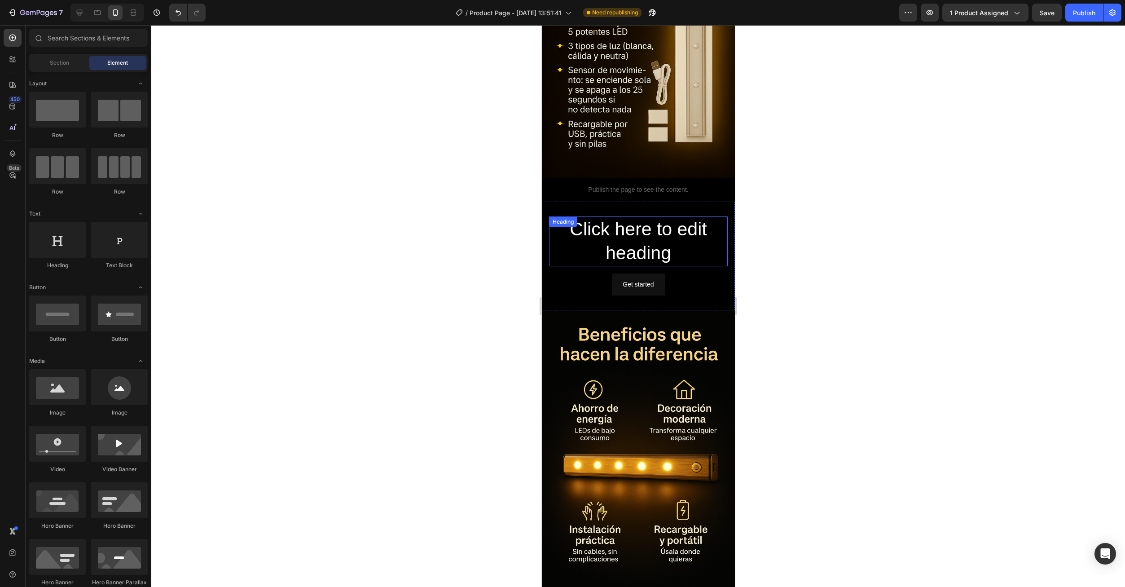
click at [624, 228] on h2 "Click here to edit heading" at bounding box center [637, 241] width 179 height 50
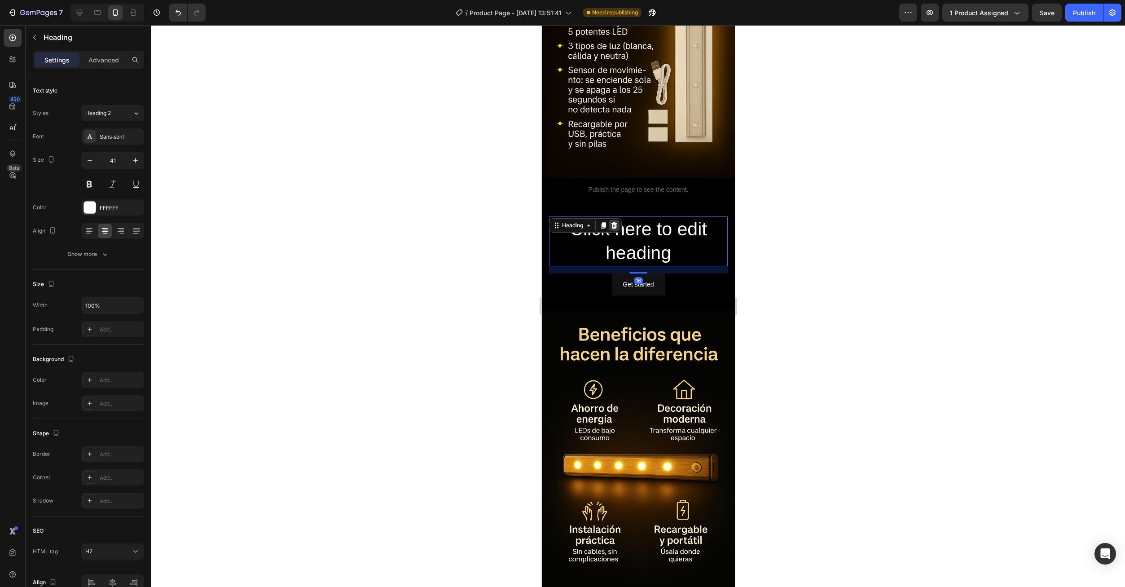
click at [613, 222] on icon at bounding box center [613, 225] width 7 height 7
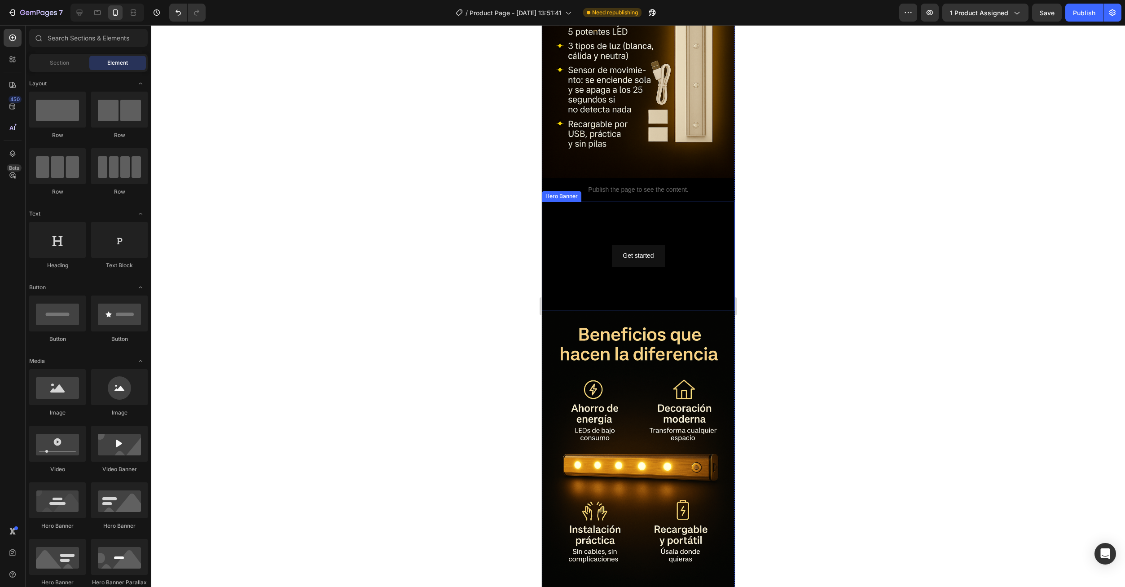
click at [666, 237] on div "Get started Button" at bounding box center [637, 255] width 193 height 36
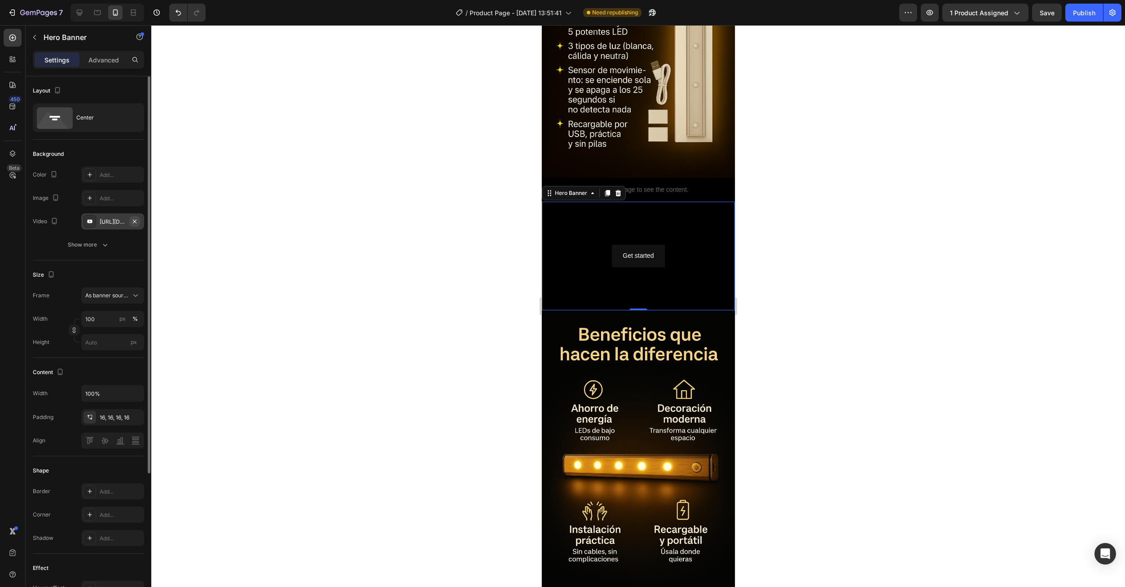
click at [136, 219] on icon "button" at bounding box center [134, 221] width 7 height 7
type input "Auto"
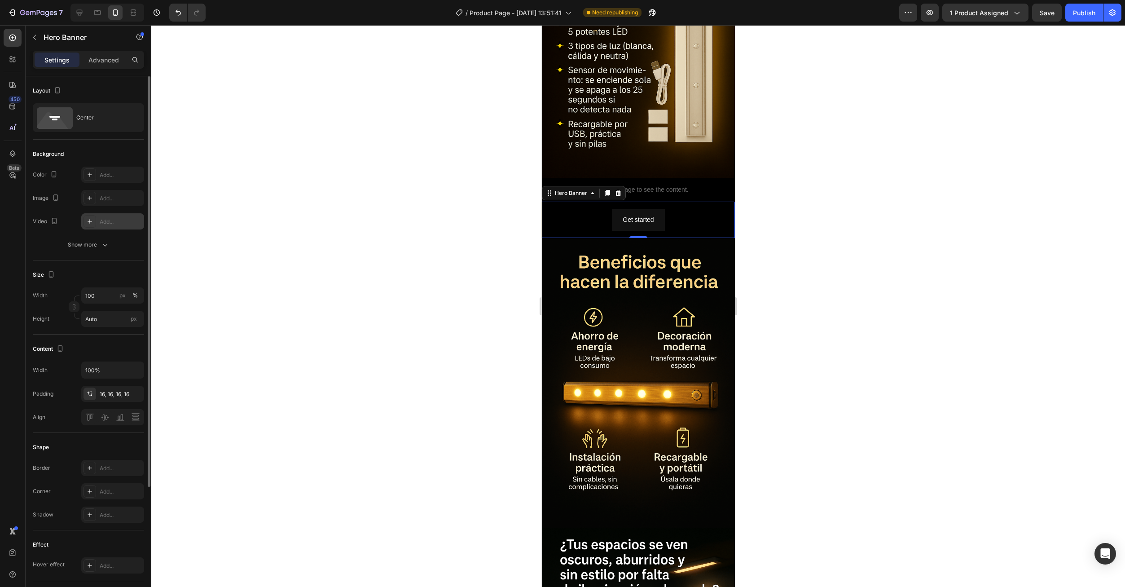
click at [101, 223] on div "Add..." at bounding box center [121, 222] width 42 height 8
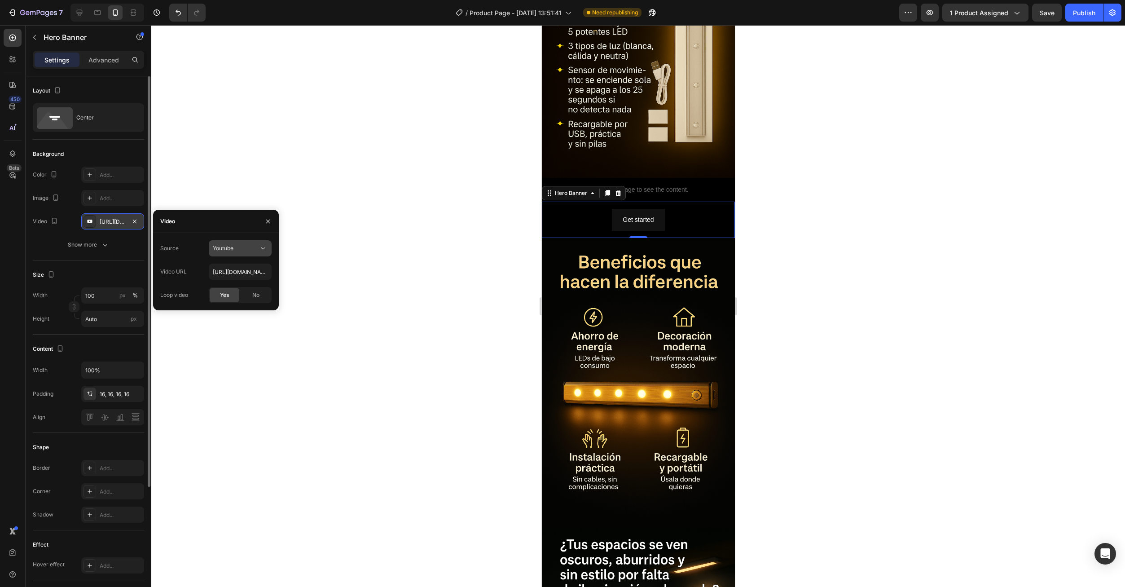
click at [252, 245] on button "Youtube" at bounding box center [240, 248] width 63 height 16
drag, startPoint x: 222, startPoint y: 265, endPoint x: 228, endPoint y: 263, distance: 7.3
click at [222, 266] on div "Video hosting" at bounding box center [231, 270] width 74 height 17
paste input "380eaf1c95b3476b9b87ec6ddd938f87"
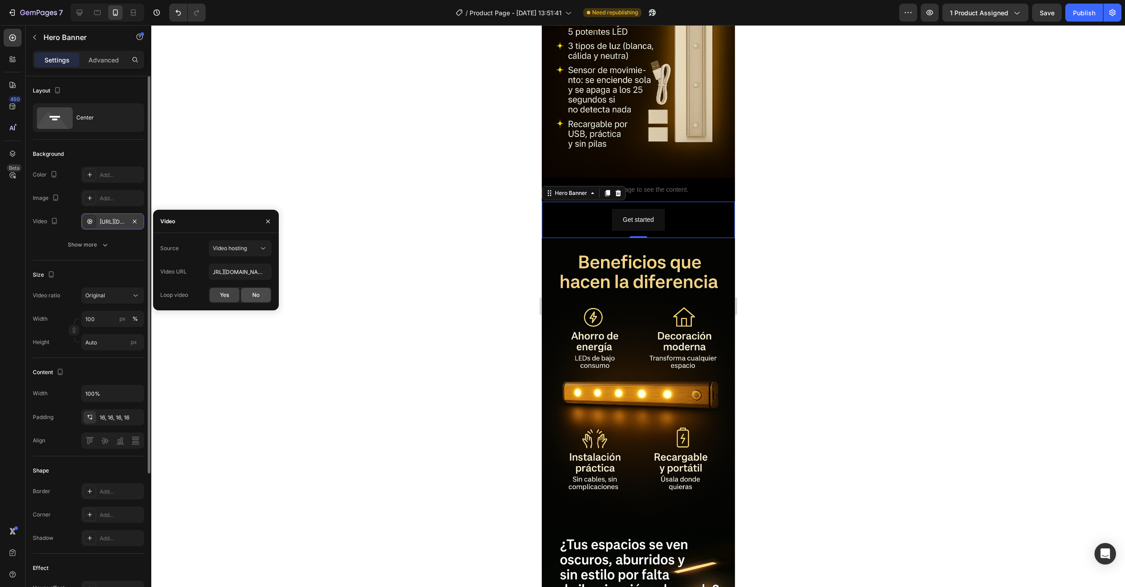
click at [249, 299] on div "No" at bounding box center [256, 295] width 30 height 14
click at [223, 302] on div "Yes" at bounding box center [225, 295] width 30 height 14
click at [230, 295] on div "Yes" at bounding box center [225, 295] width 30 height 14
click at [254, 298] on span "No" at bounding box center [255, 295] width 7 height 8
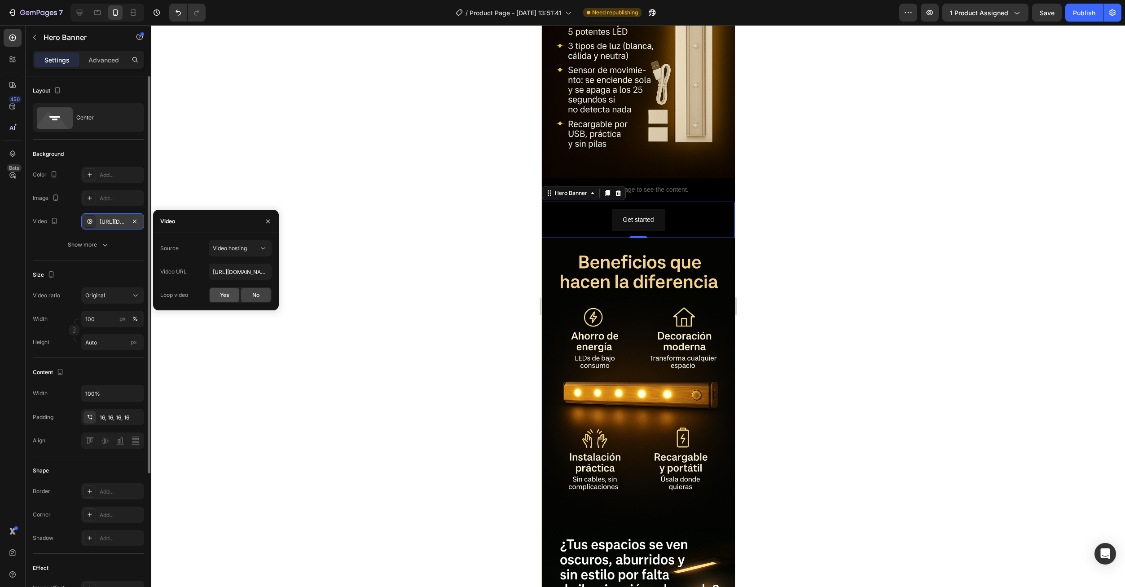
click at [222, 298] on span "Yes" at bounding box center [224, 295] width 9 height 8
click at [267, 221] on icon "button" at bounding box center [267, 221] width 7 height 7
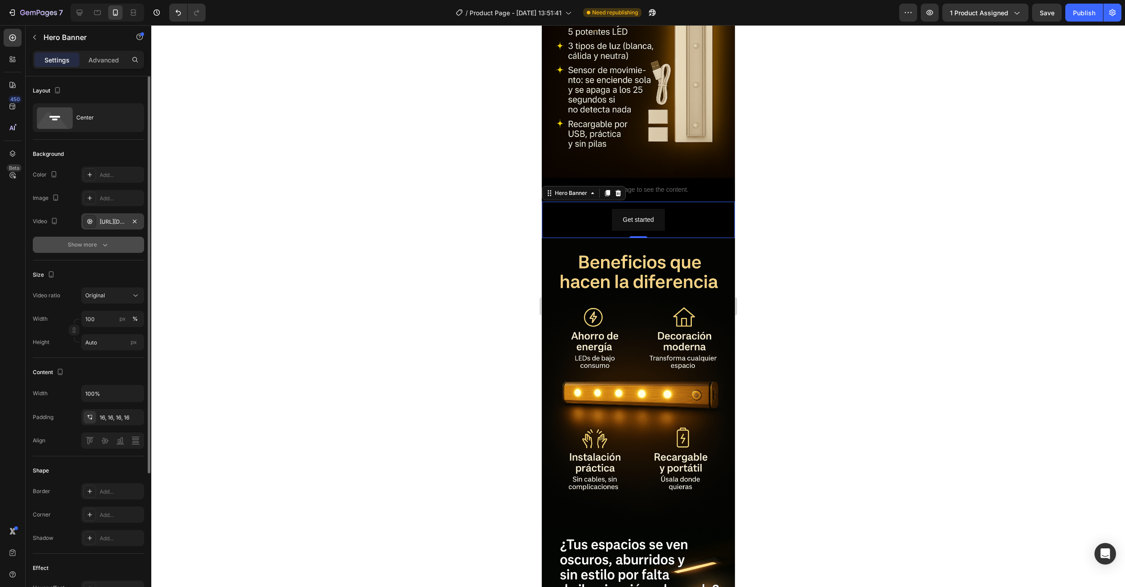
click at [104, 245] on icon "button" at bounding box center [105, 244] width 9 height 9
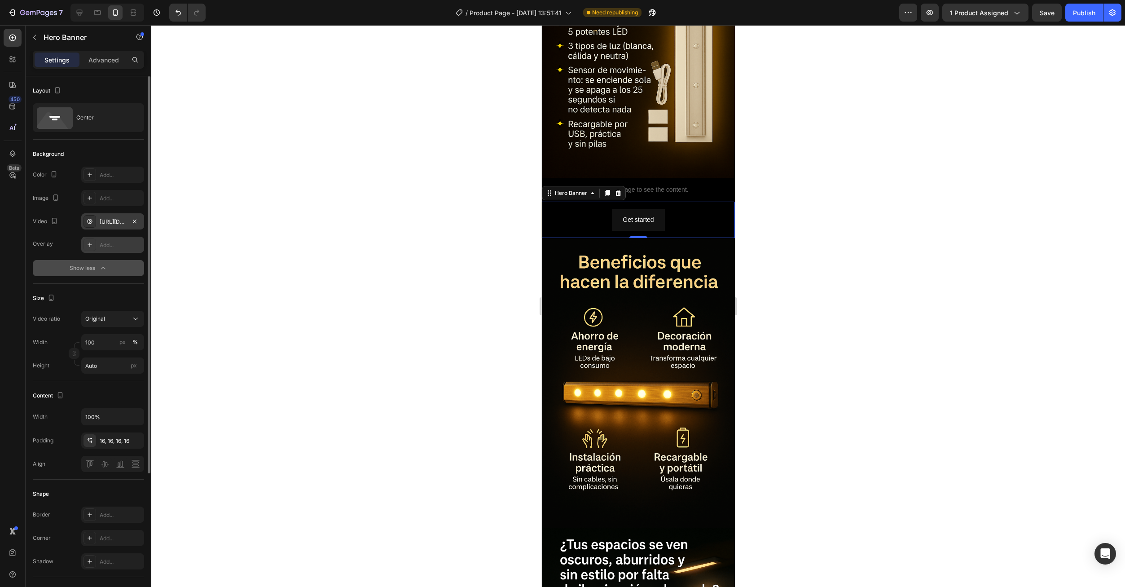
click at [105, 245] on div "Add..." at bounding box center [121, 245] width 42 height 8
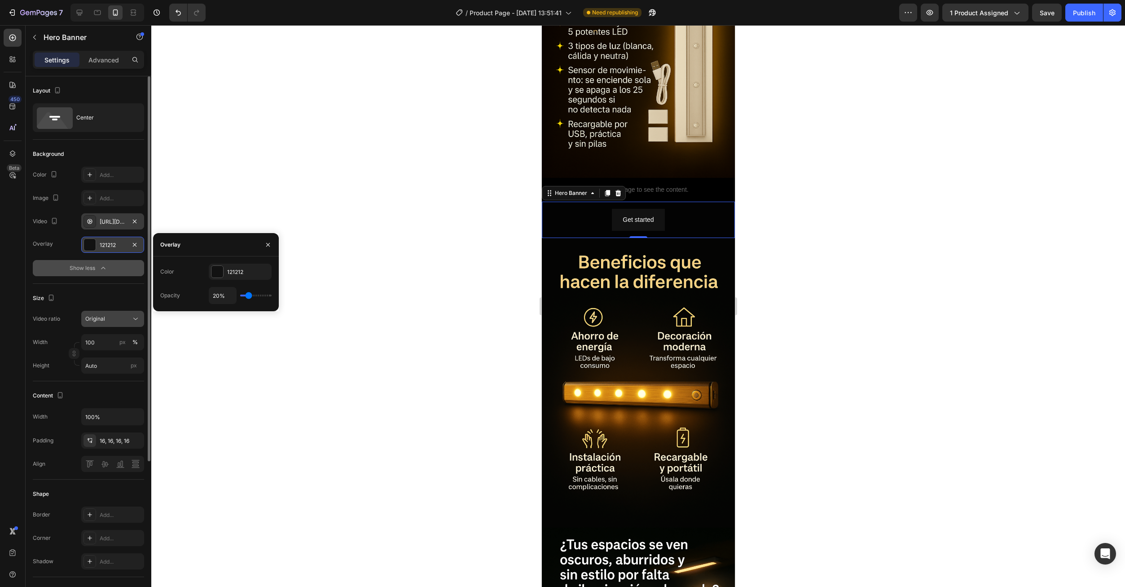
click at [118, 314] on button "Original" at bounding box center [112, 319] width 63 height 16
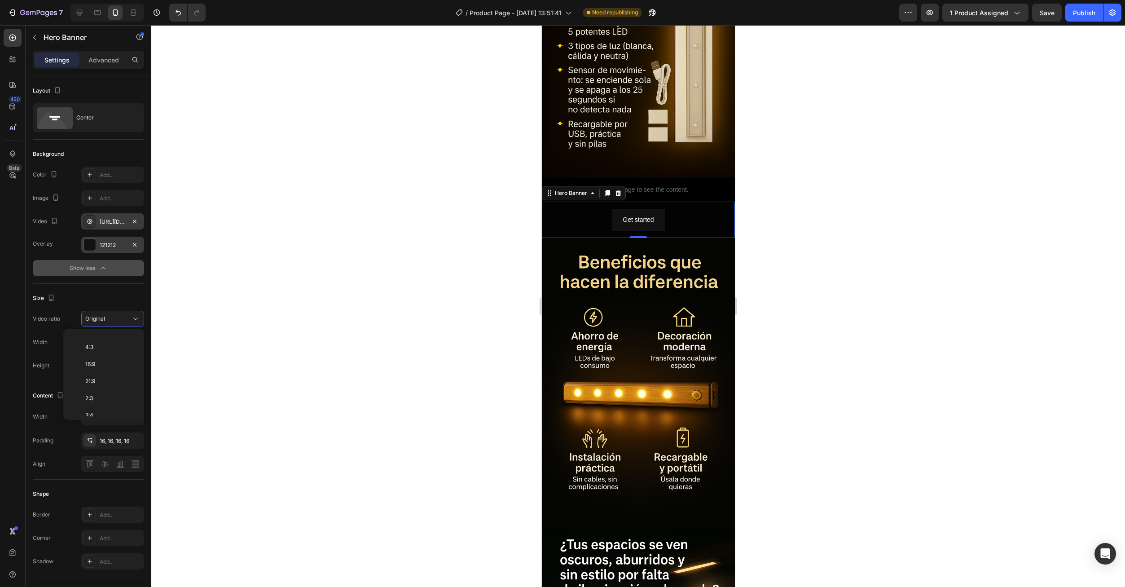
scroll to position [104, 0]
click at [107, 405] on p "Custom" at bounding box center [109, 407] width 48 height 8
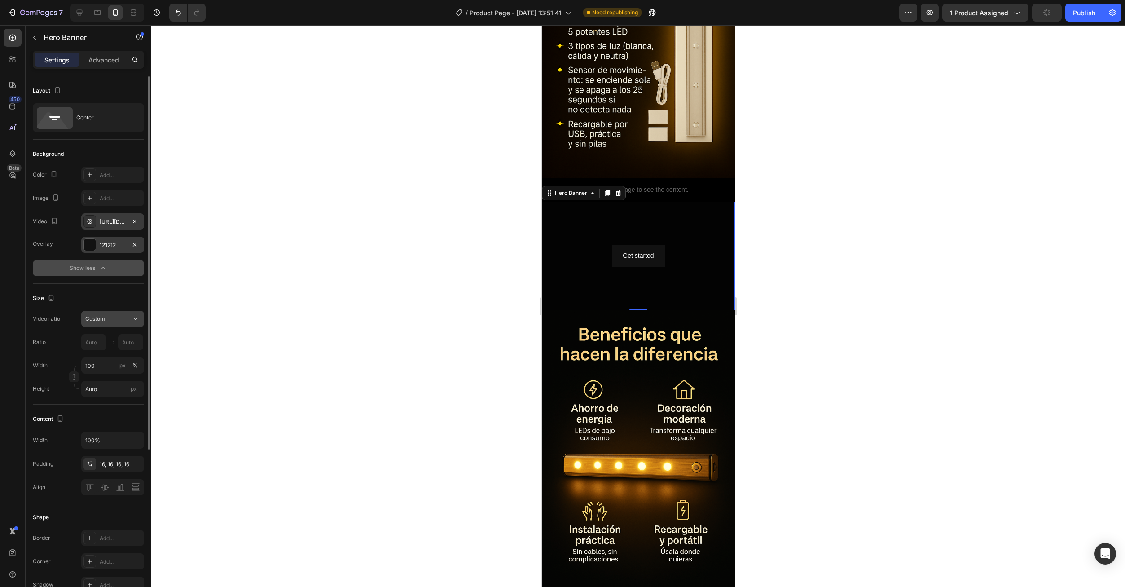
click at [113, 320] on div "Custom" at bounding box center [108, 319] width 46 height 8
click at [116, 390] on p "Cover" at bounding box center [109, 390] width 48 height 8
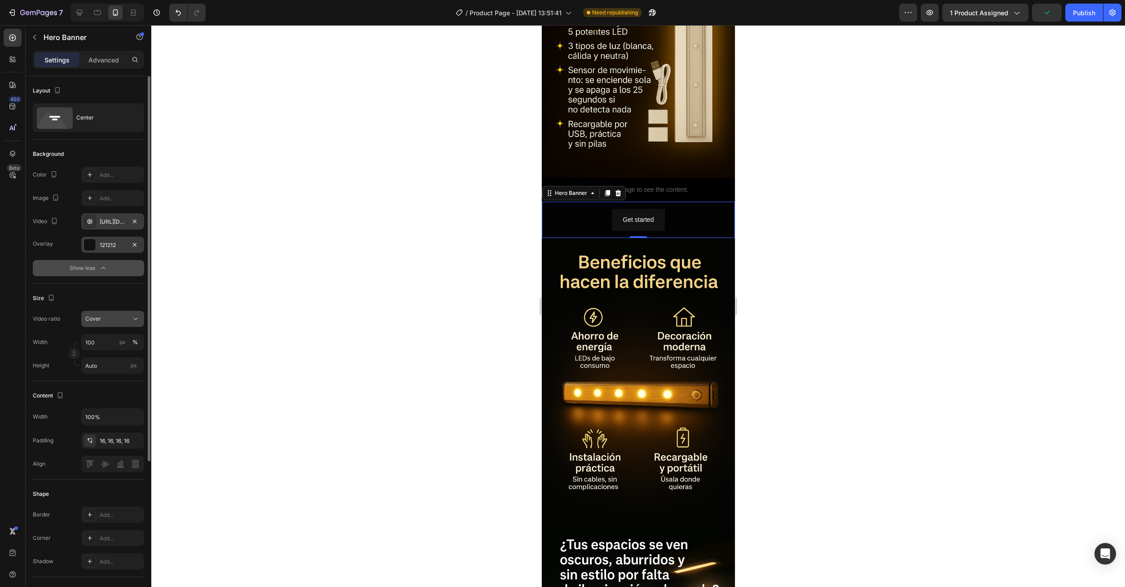
click at [120, 316] on div "Cover" at bounding box center [108, 319] width 46 height 8
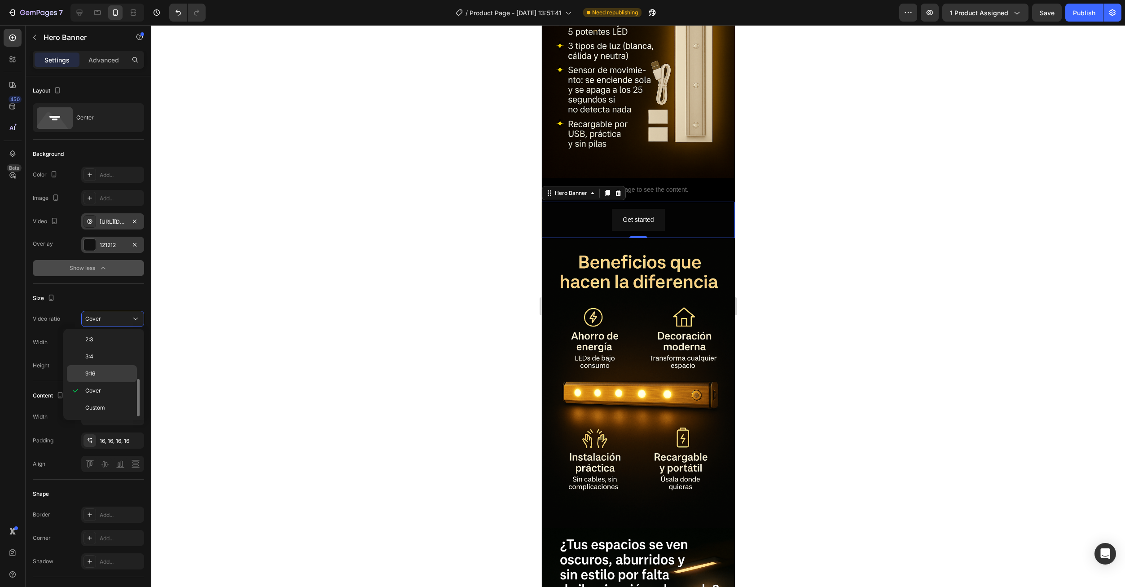
click at [110, 376] on p "9:16" at bounding box center [109, 373] width 48 height 8
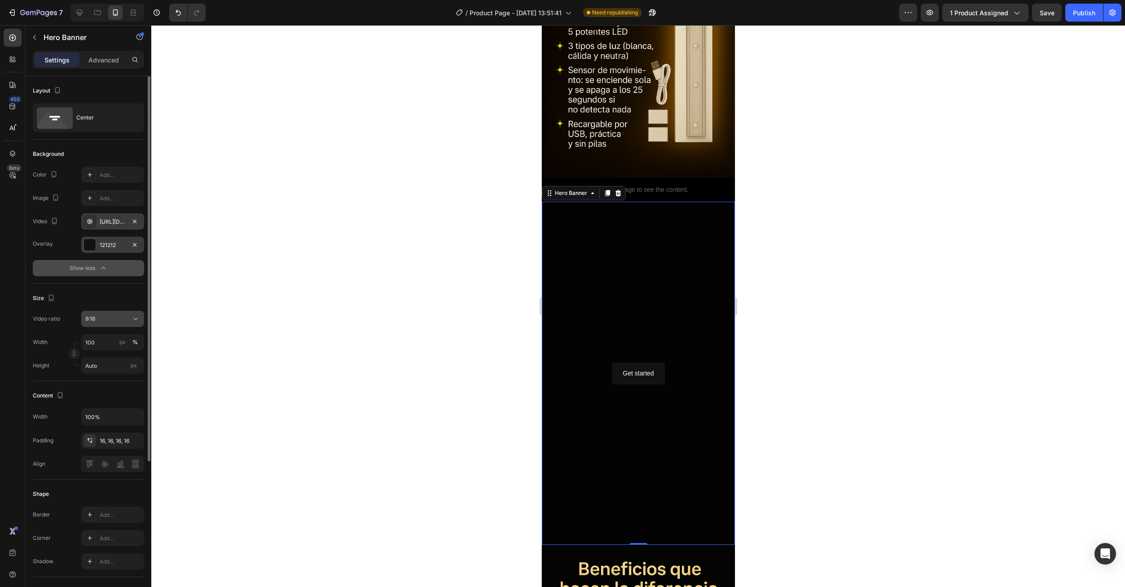
click at [111, 319] on div "9:16" at bounding box center [108, 319] width 46 height 8
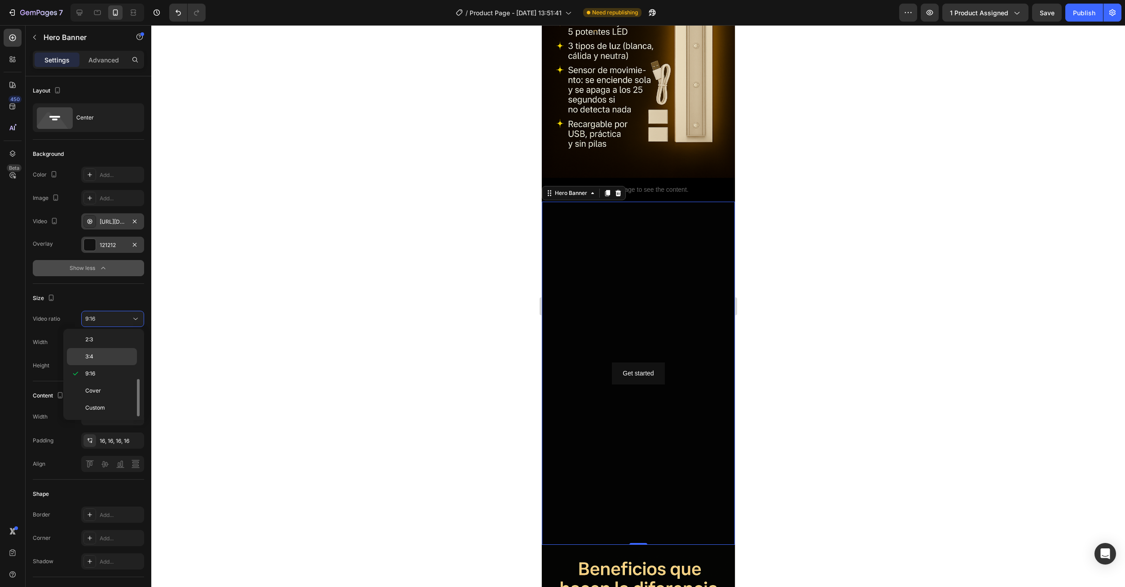
click at [105, 362] on div "3:4" at bounding box center [102, 356] width 70 height 17
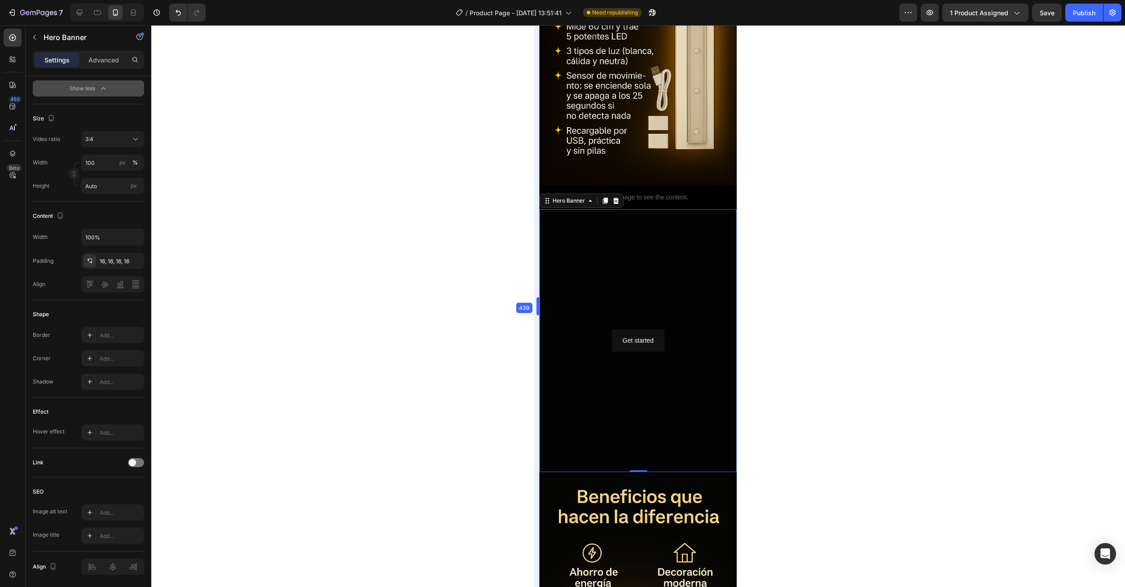
scroll to position [547, 0]
drag, startPoint x: 539, startPoint y: 318, endPoint x: 535, endPoint y: 323, distance: 6.4
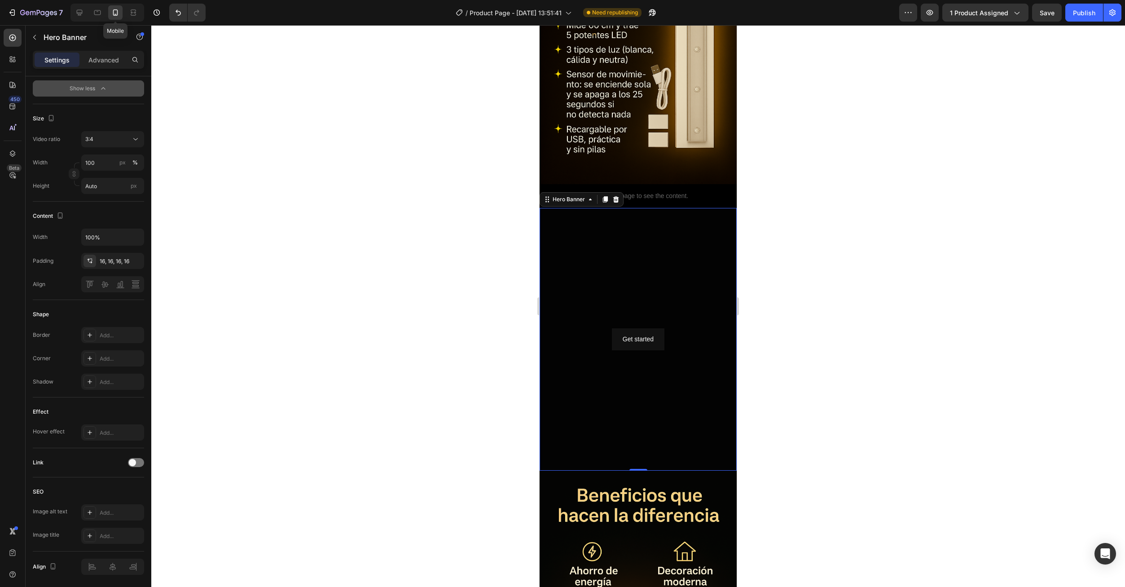
click at [113, 11] on icon at bounding box center [115, 12] width 5 height 6
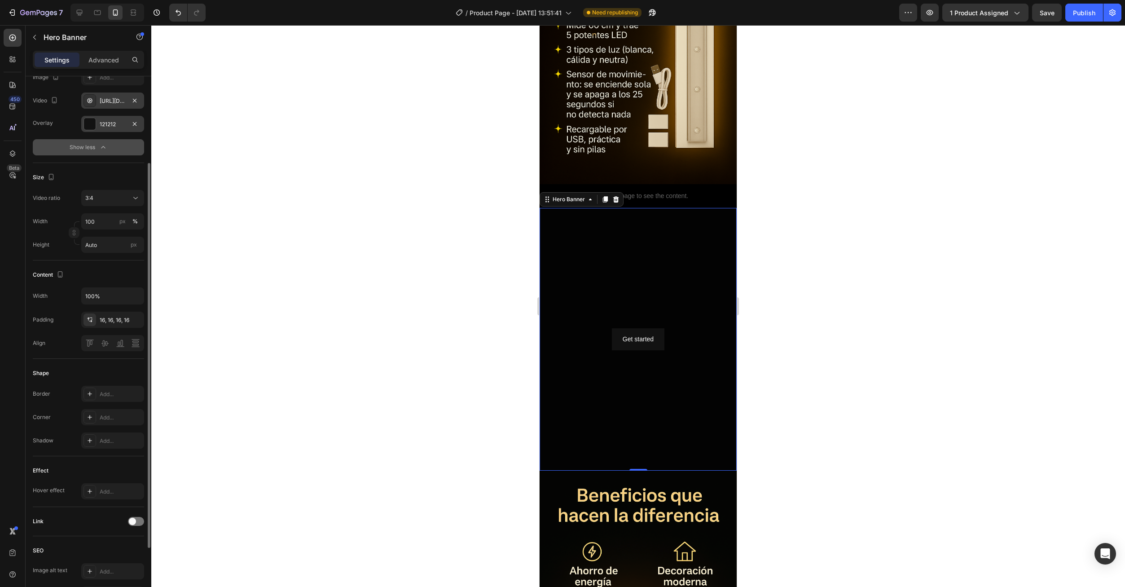
scroll to position [0, 0]
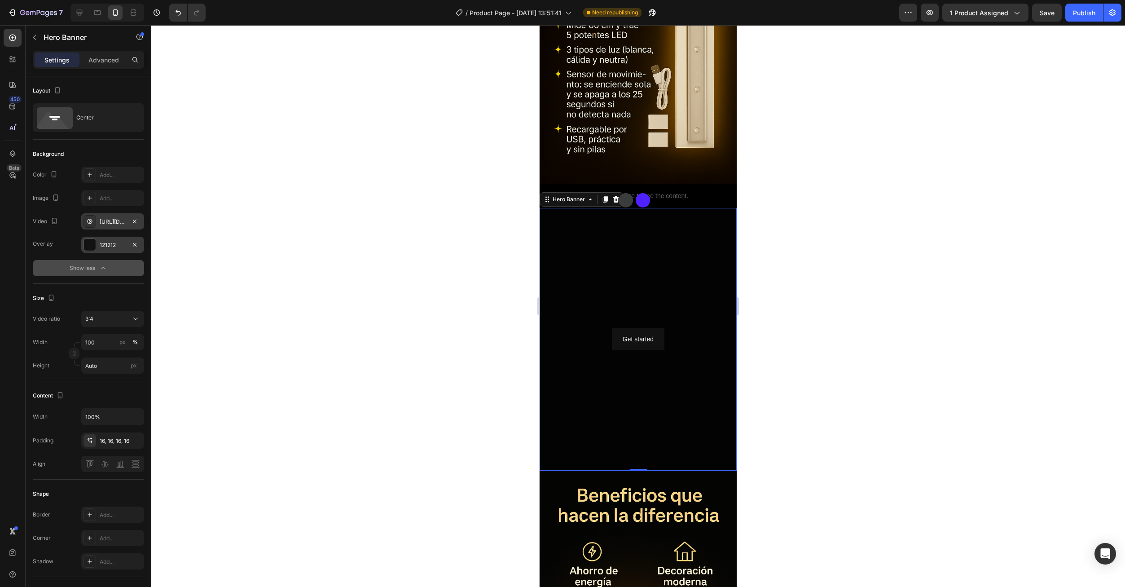
click at [114, 224] on div "https://cdn.shopify.com/videos/c/o/v/380eaf1c95b3476b9b87ec6ddd938f87.mp4" at bounding box center [113, 222] width 26 height 8
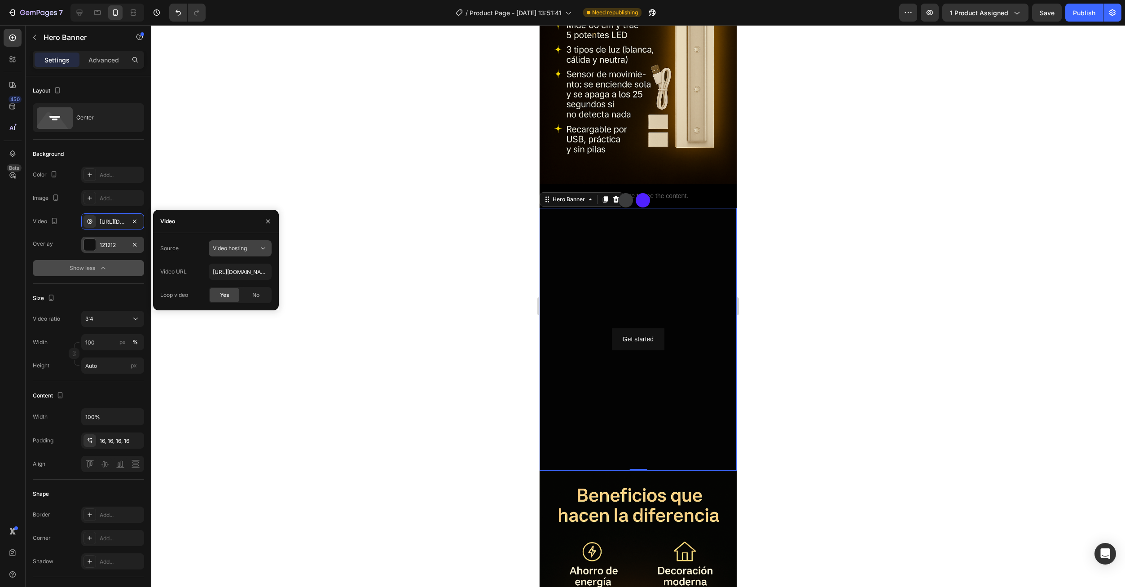
click at [229, 247] on span "Video hosting" at bounding box center [230, 248] width 34 height 7
click at [228, 245] on span "Video hosting" at bounding box center [230, 248] width 34 height 7
paste input "b903464003cb417ea75abdd3d483e4ad"
type input "https://cdn.shopify.com/videos/c/o/v/b903464003cb417ea75abdd3d483e4ad.mp4"
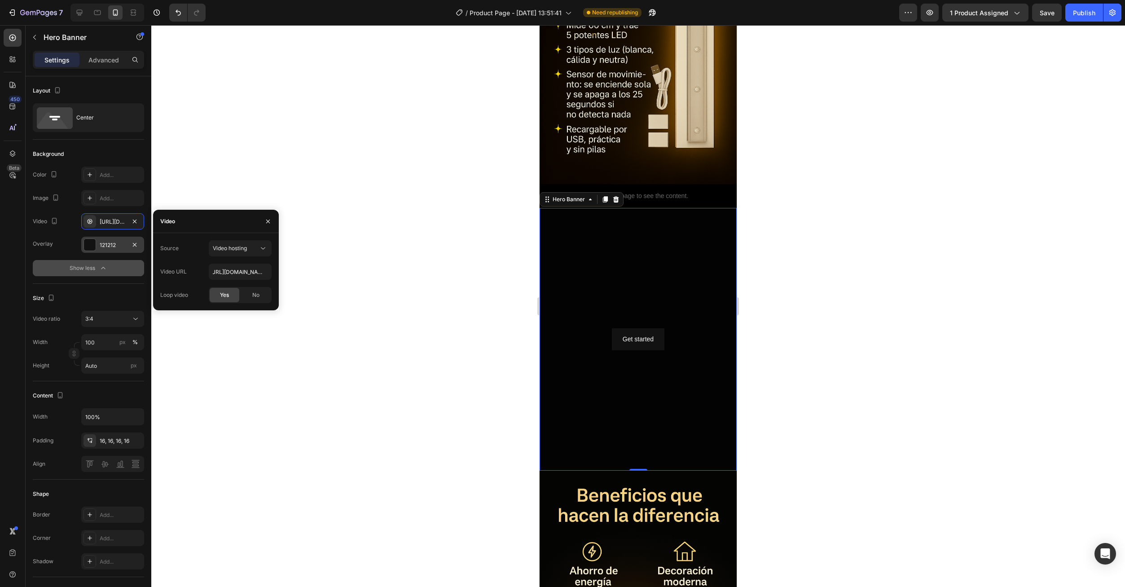
click at [213, 355] on div at bounding box center [637, 305] width 973 height 561
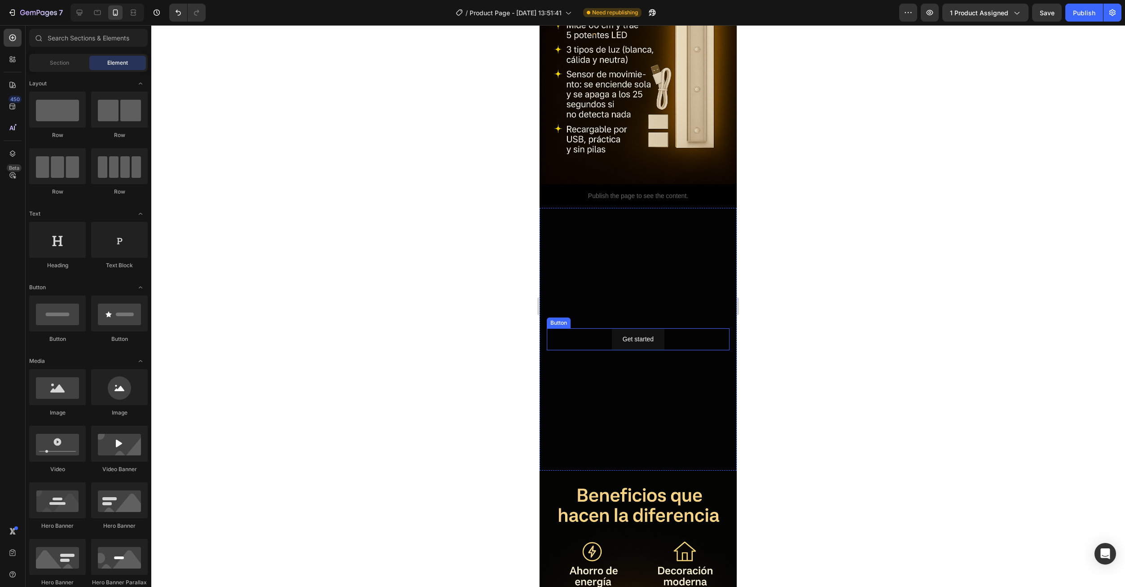
click at [665, 328] on div "Get started Button" at bounding box center [638, 339] width 183 height 22
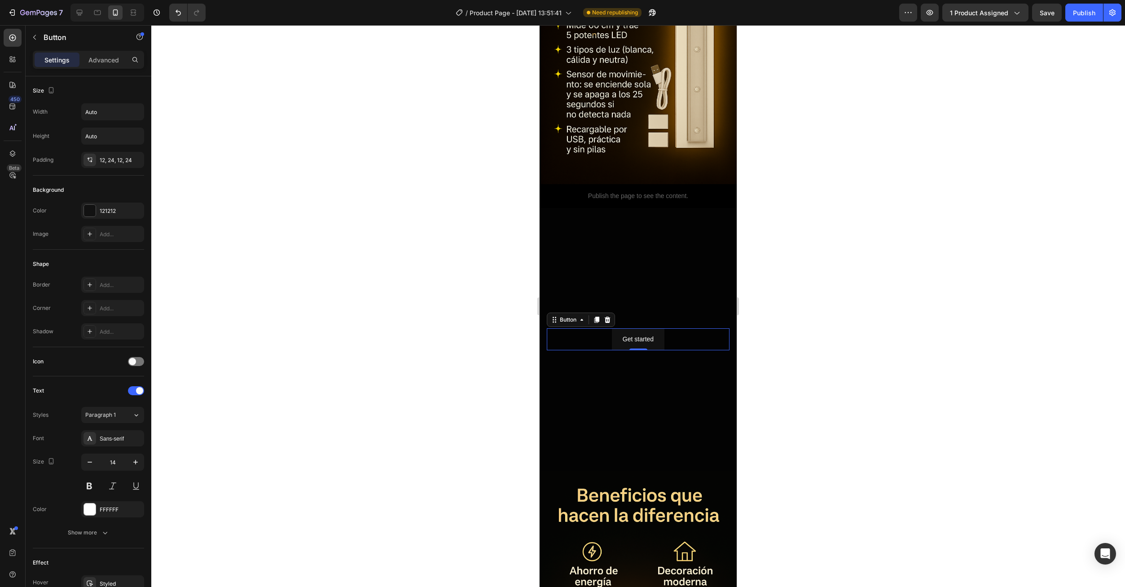
click at [609, 316] on icon at bounding box center [608, 319] width 6 height 6
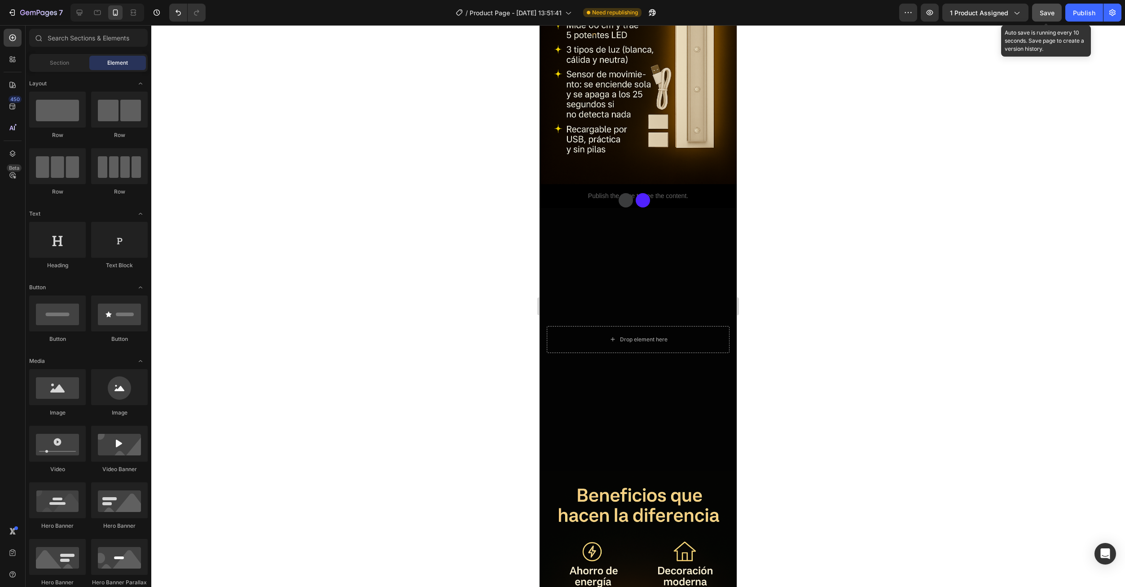
click at [1054, 16] on span "Save" at bounding box center [1046, 13] width 15 height 8
click at [1085, 19] on button "Publish" at bounding box center [1084, 13] width 38 height 18
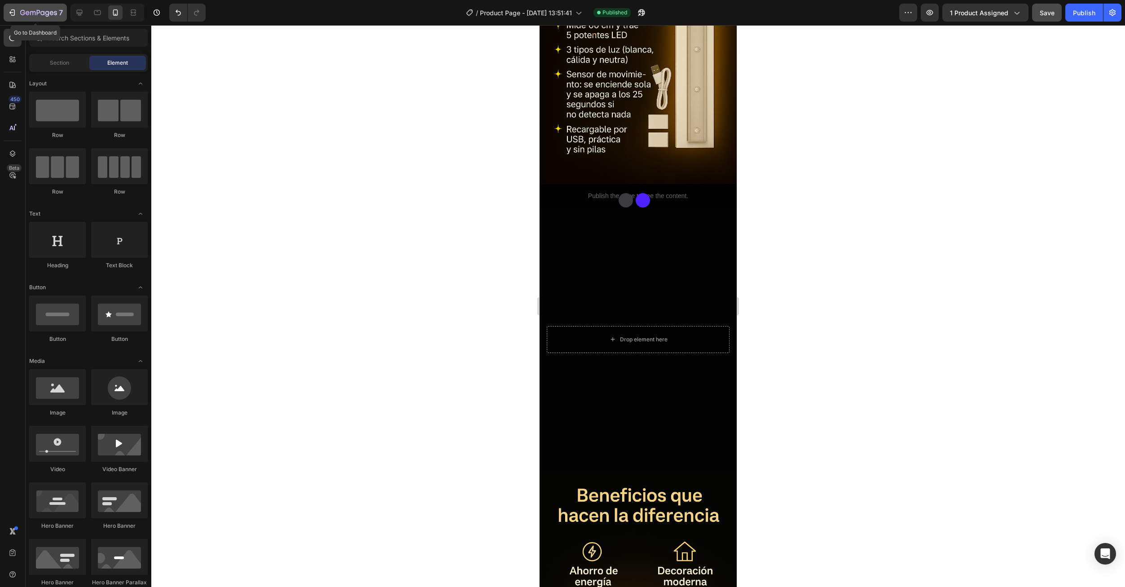
click at [9, 8] on icon "button" at bounding box center [12, 12] width 9 height 9
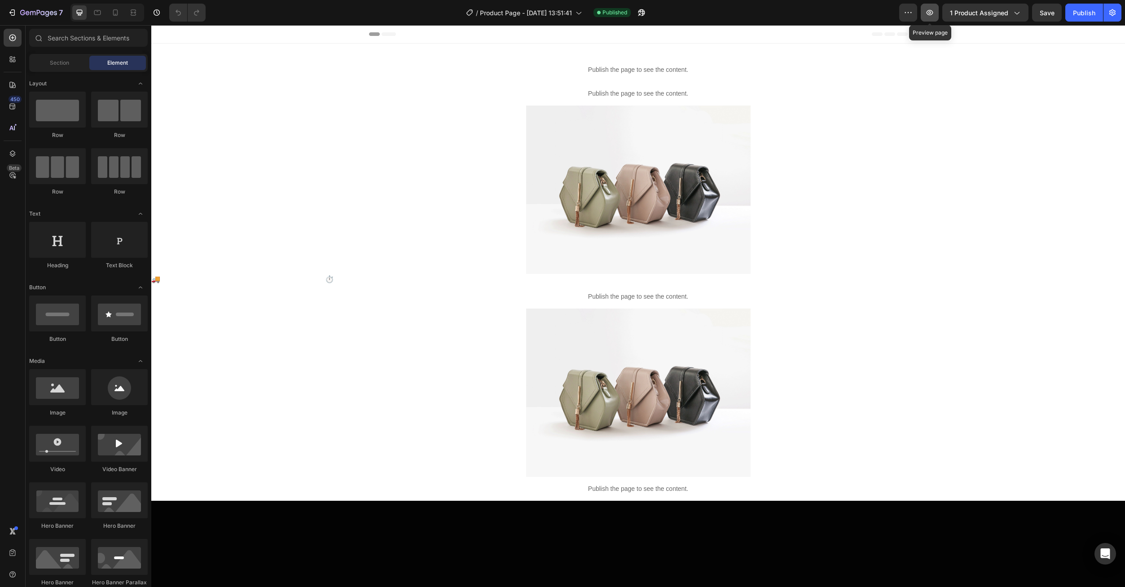
click at [932, 17] on button "button" at bounding box center [929, 13] width 18 height 18
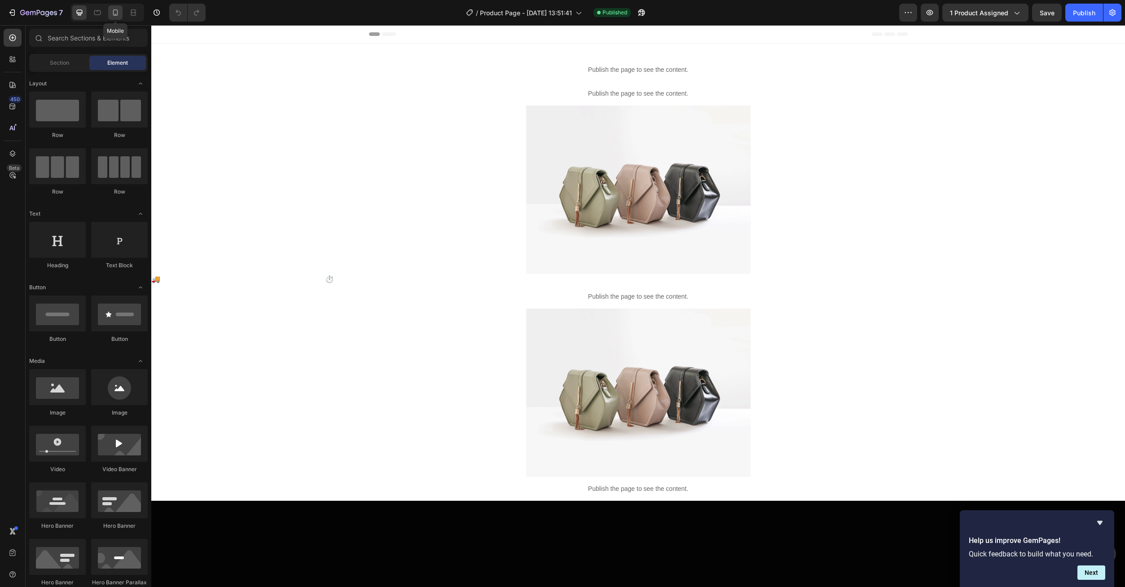
click at [114, 17] on div at bounding box center [115, 12] width 14 height 14
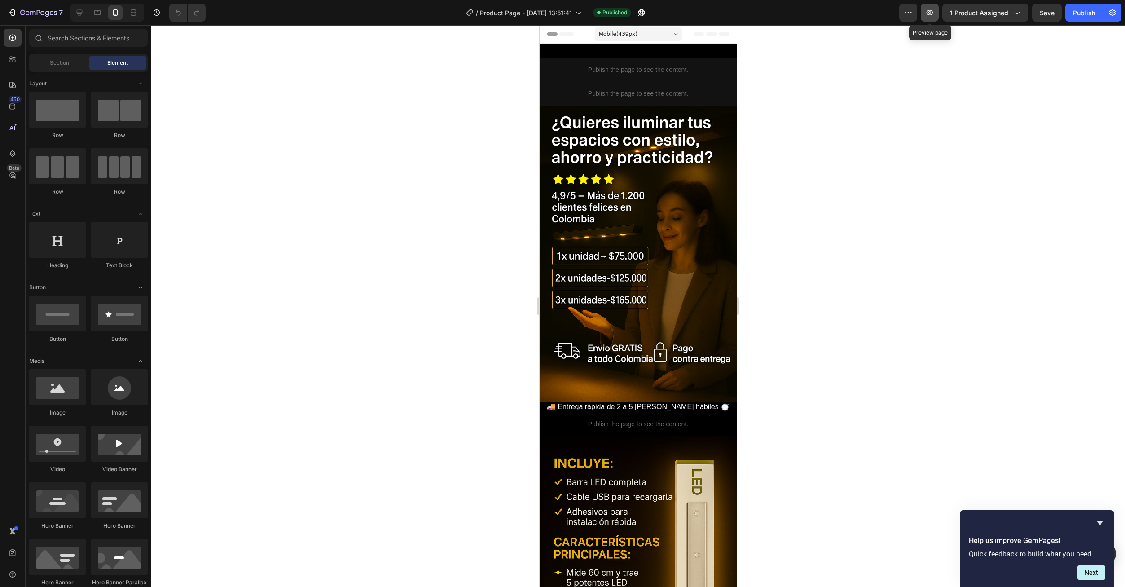
click at [929, 18] on button "button" at bounding box center [929, 13] width 18 height 18
